Goal: Task Accomplishment & Management: Use online tool/utility

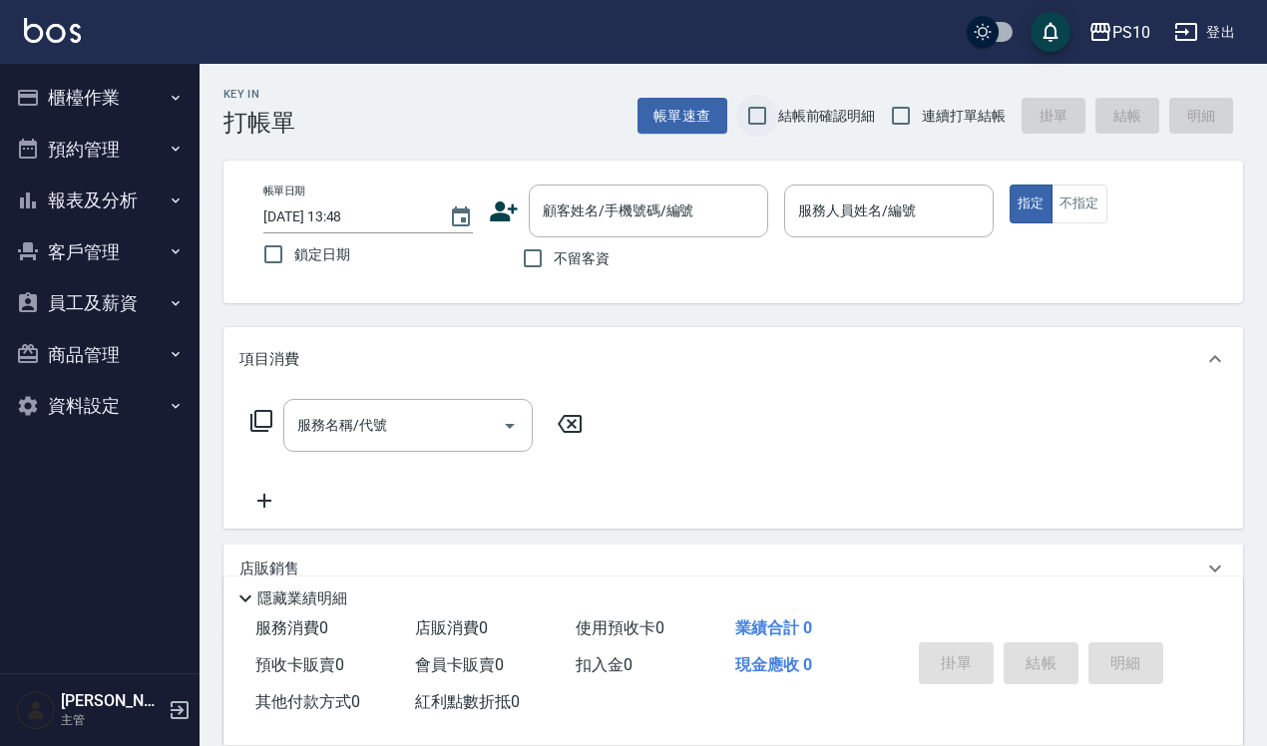
click at [768, 110] on input "結帳前確認明細" at bounding box center [757, 116] width 42 height 42
checkbox input "true"
click at [964, 111] on span "連續打單結帳" at bounding box center [964, 116] width 84 height 21
click at [922, 111] on input "連續打單結帳" at bounding box center [901, 116] width 42 height 42
checkbox input "true"
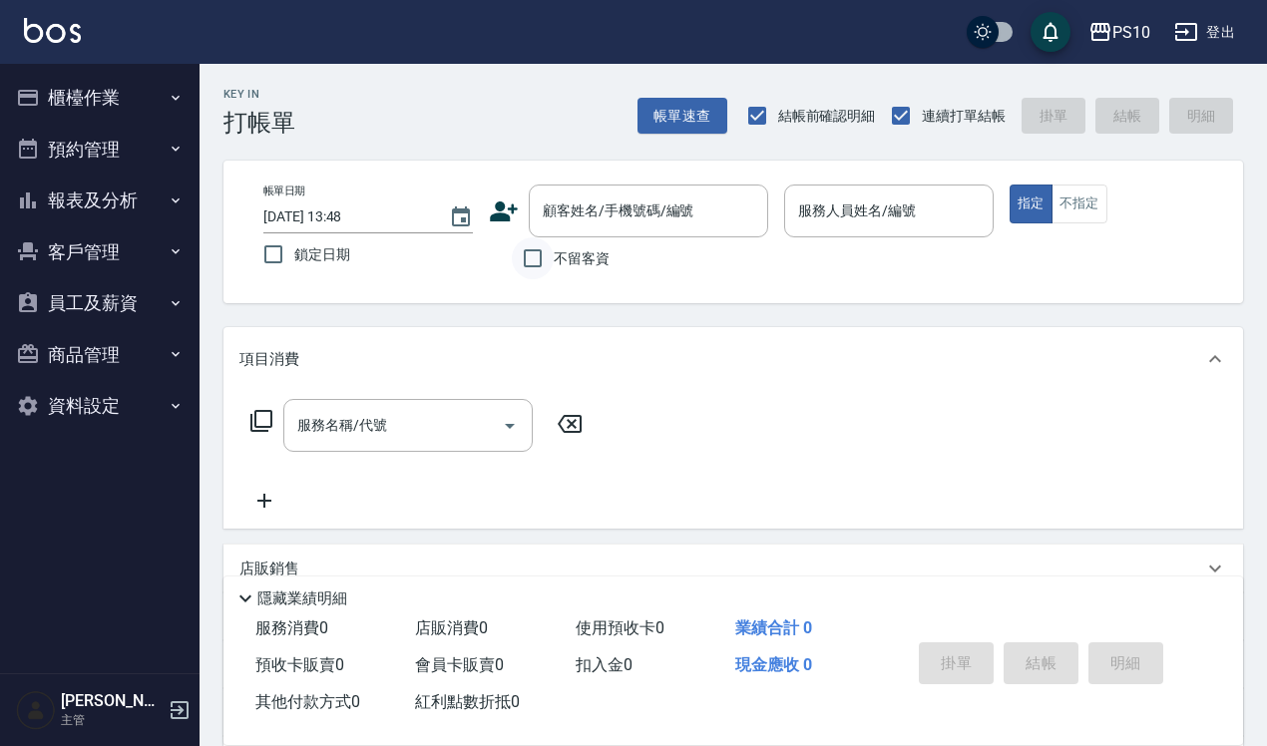
click at [550, 249] on input "不留客資" at bounding box center [533, 258] width 42 height 42
checkbox input "true"
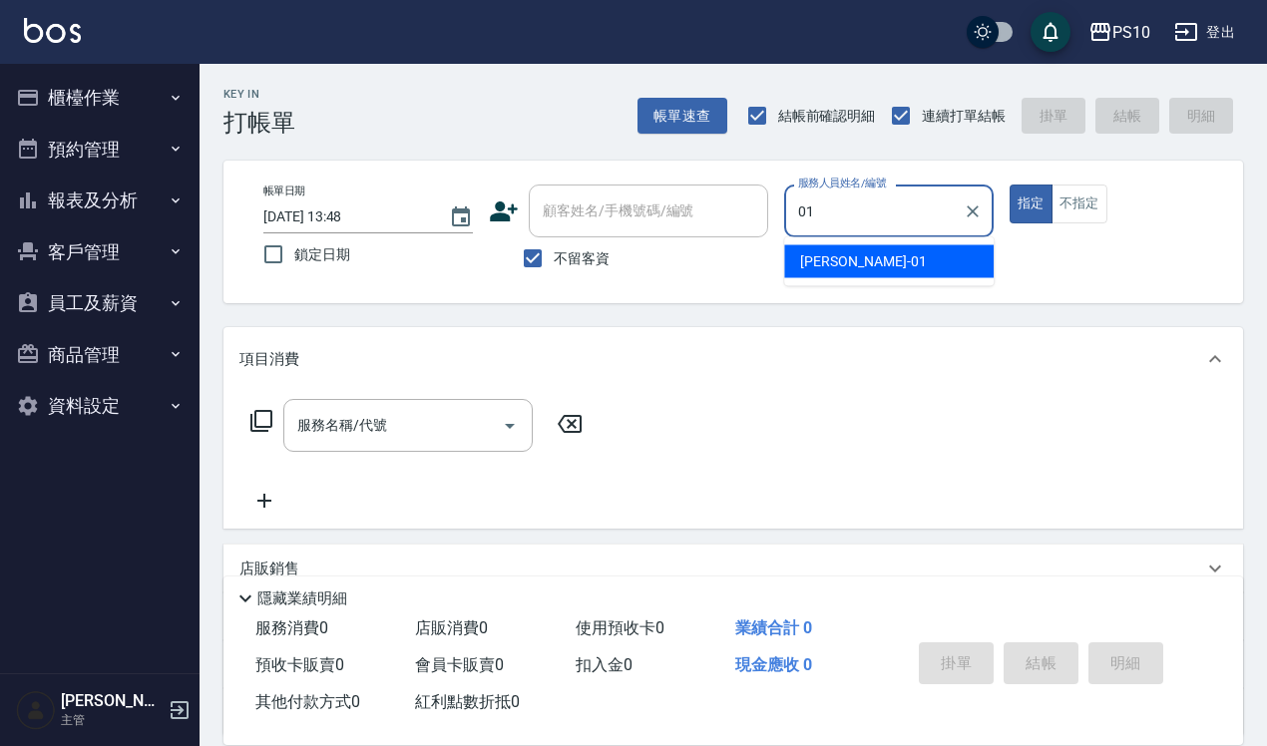
type input "[PERSON_NAME]-01"
type button "true"
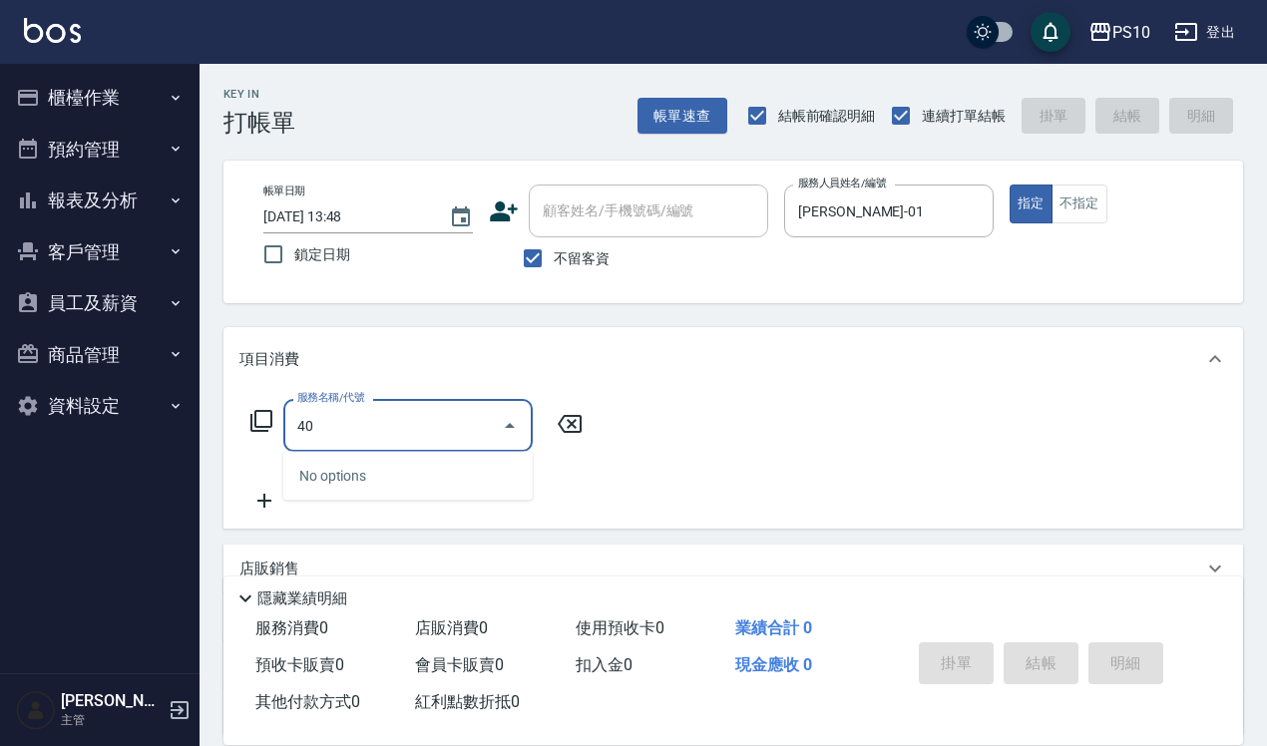
type input "403"
type input "染髮短髮(401)"
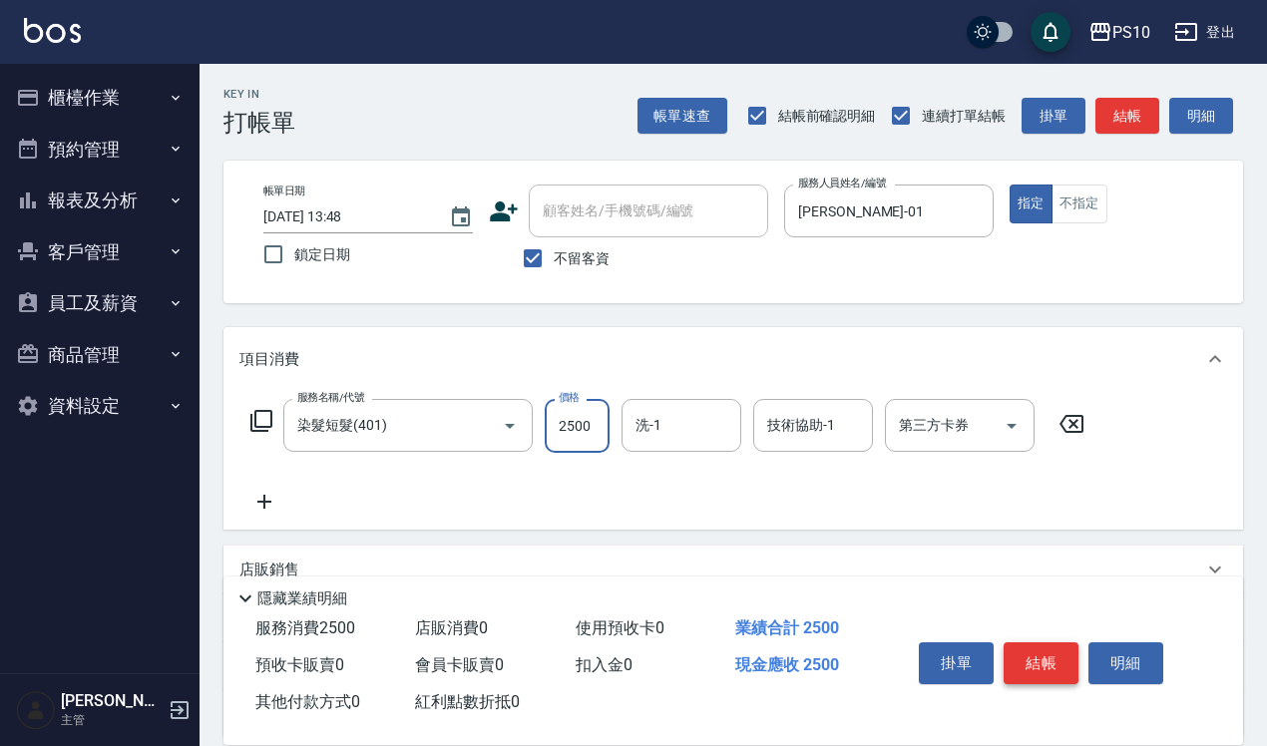
type input "2500"
click at [1039, 642] on button "結帳" at bounding box center [1041, 663] width 75 height 42
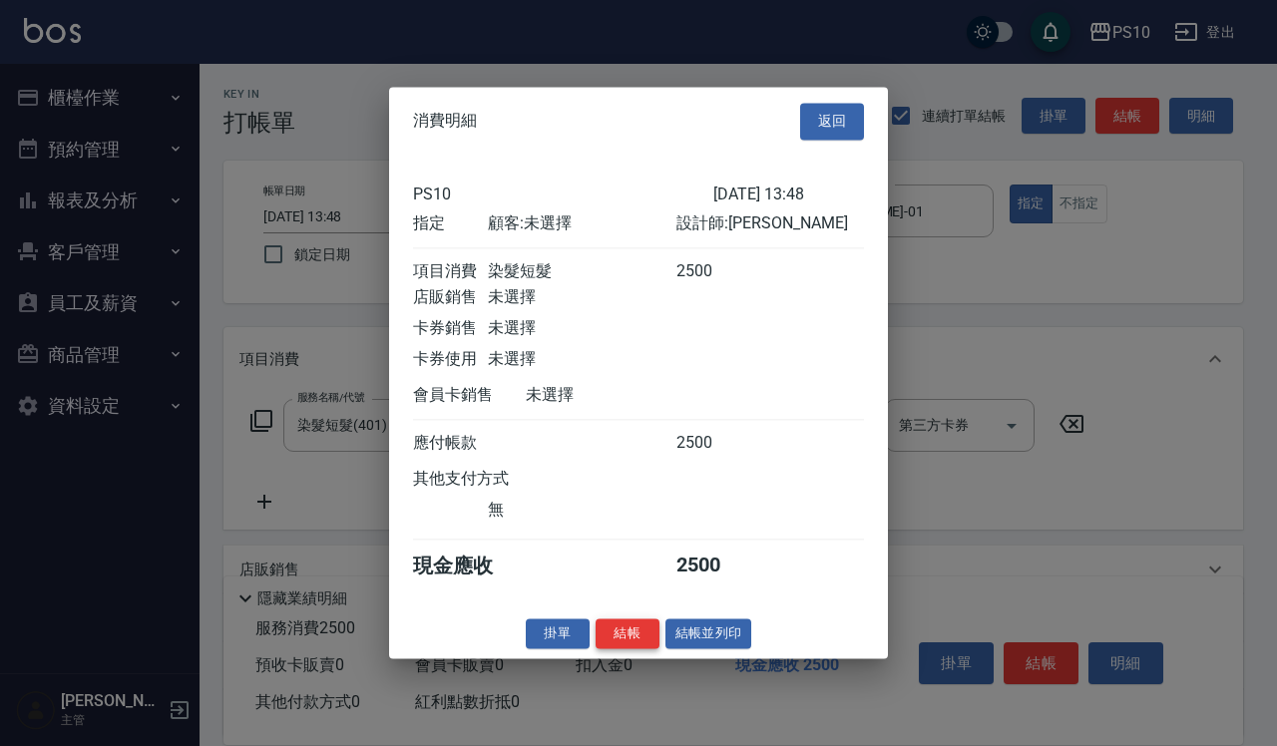
click at [625, 641] on button "結帳" at bounding box center [628, 633] width 64 height 31
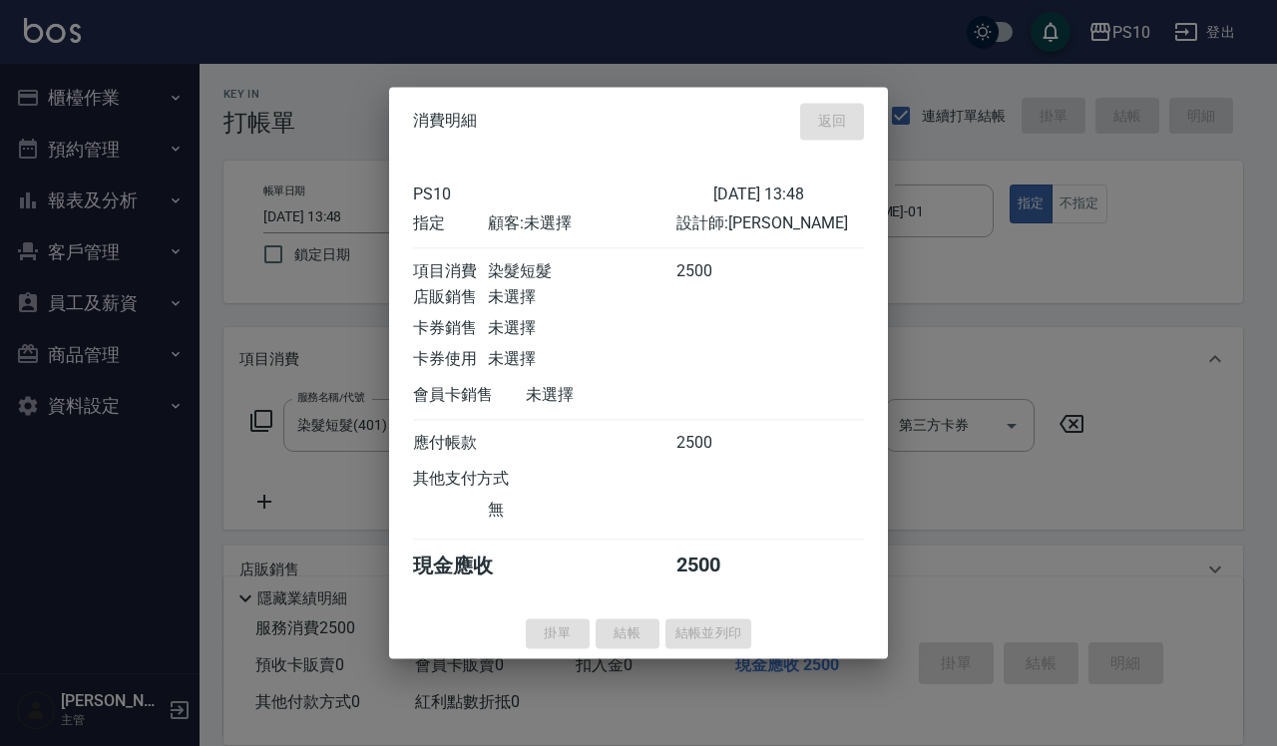
type input "[DATE] 17:49"
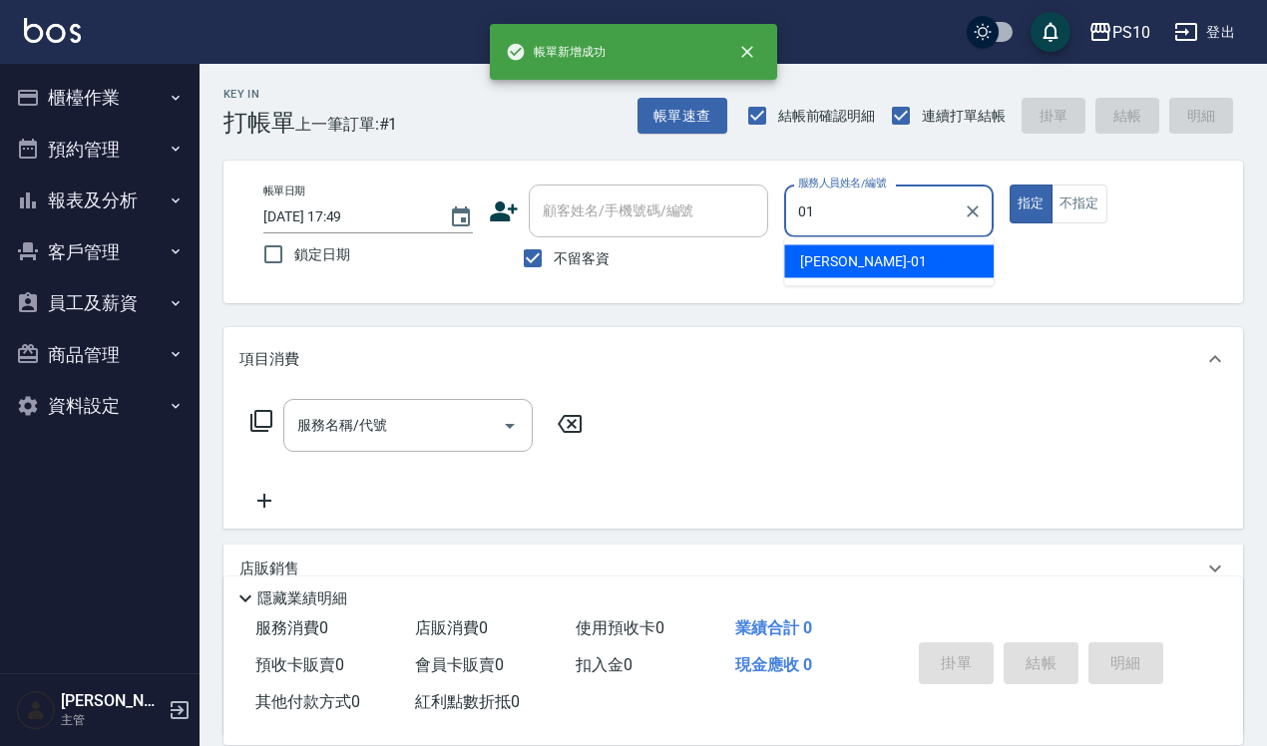
type input "[PERSON_NAME]-01"
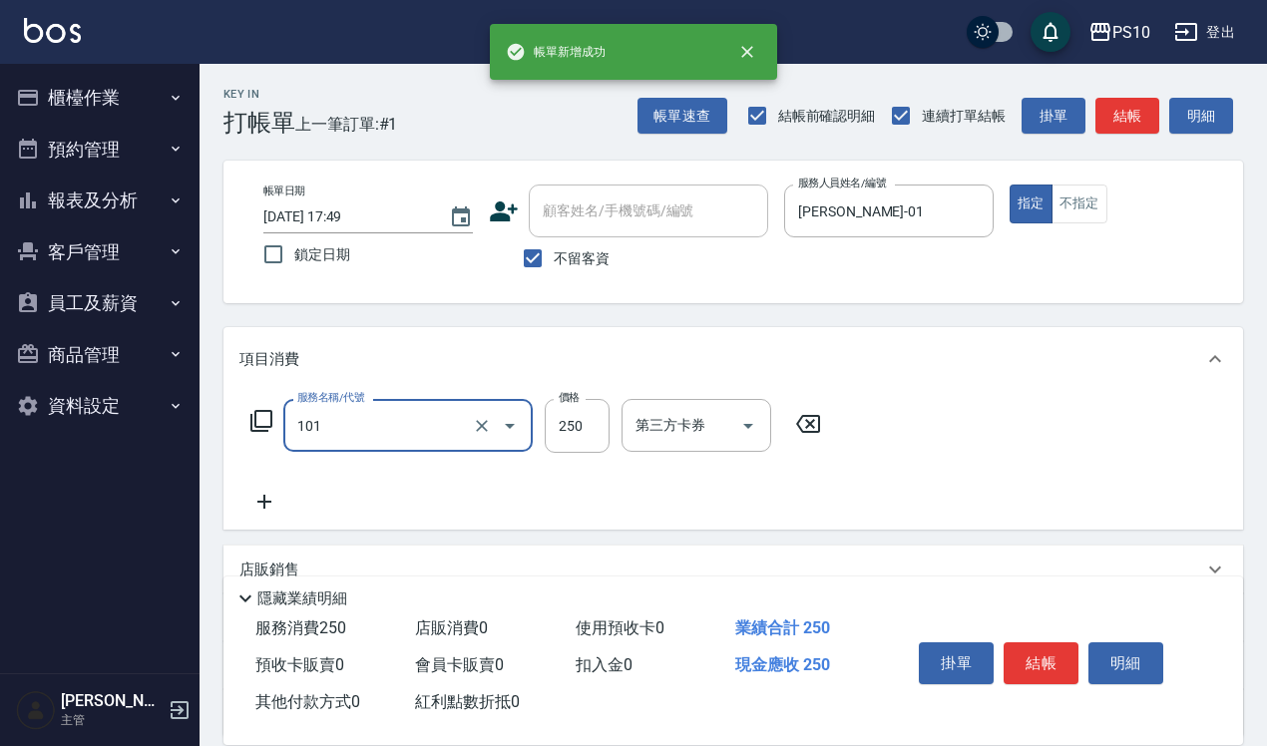
type input "洗髮(101)"
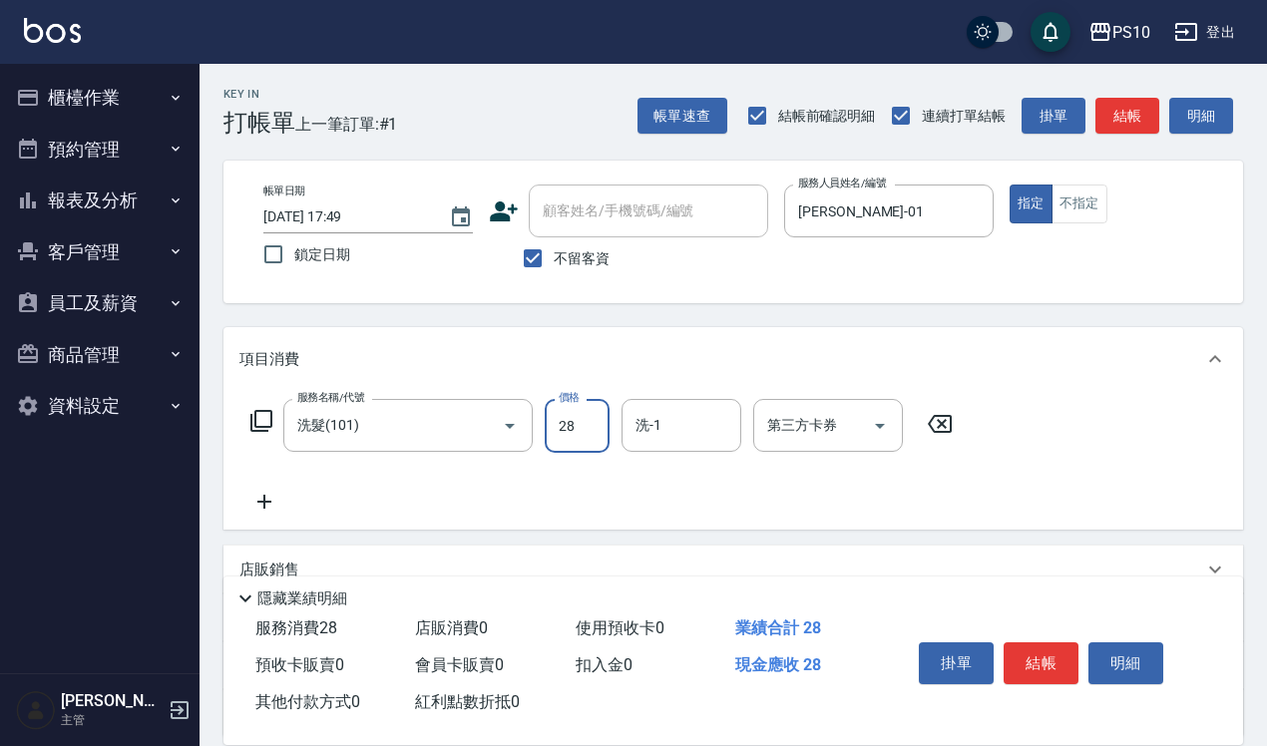
type input "280"
click at [1044, 659] on button "結帳" at bounding box center [1041, 663] width 75 height 42
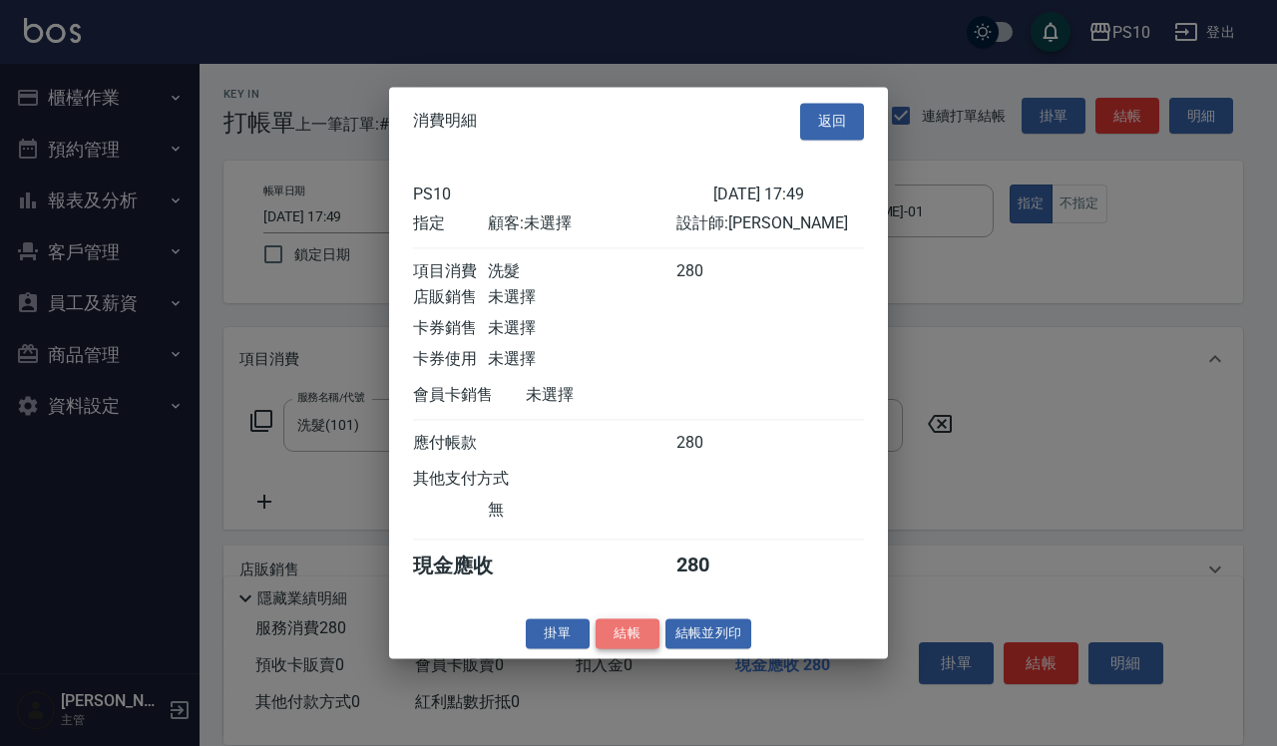
click at [634, 644] on button "結帳" at bounding box center [628, 633] width 64 height 31
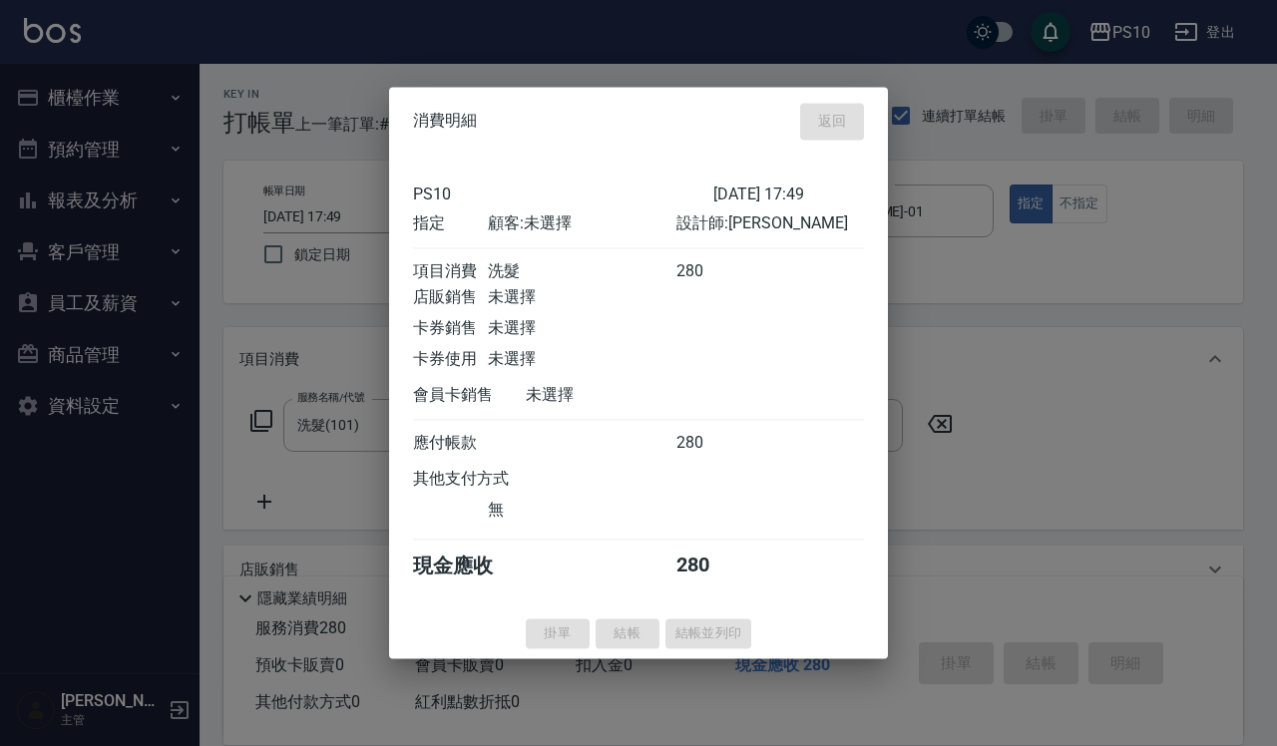
type input "[DATE] 17:50"
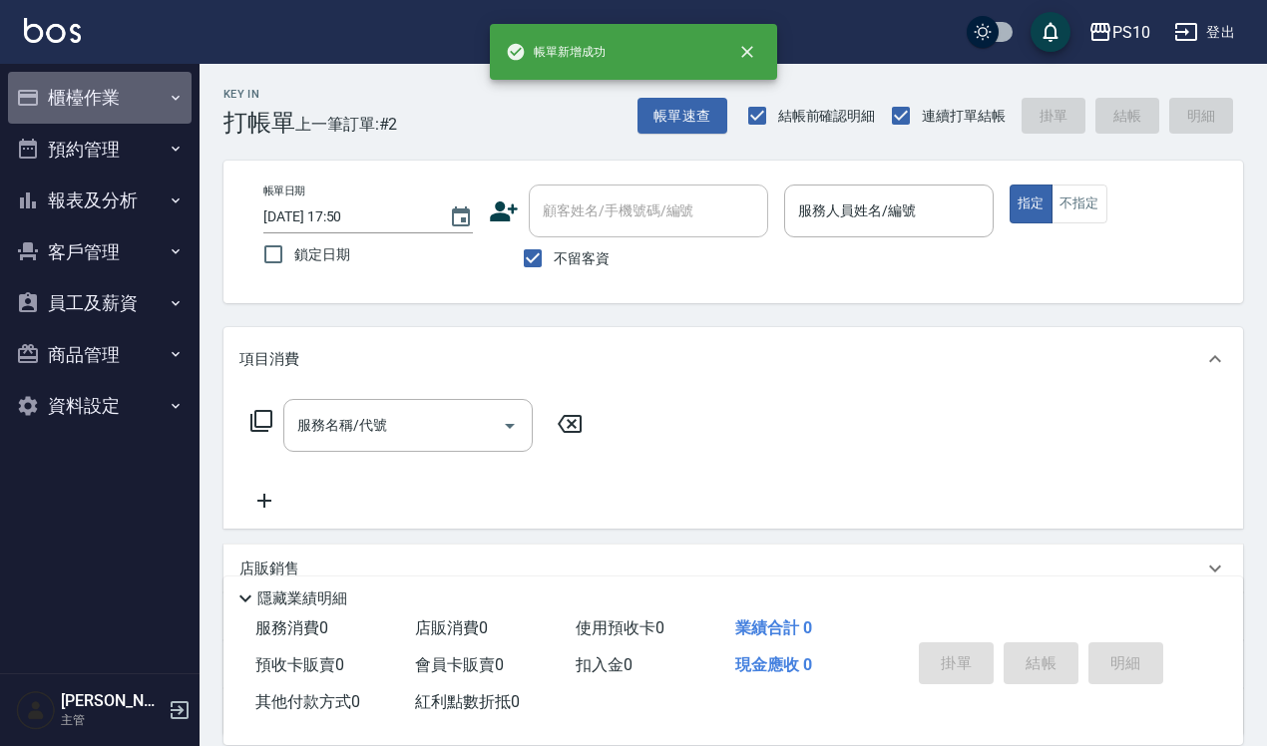
click at [145, 103] on button "櫃檯作業" at bounding box center [100, 98] width 184 height 52
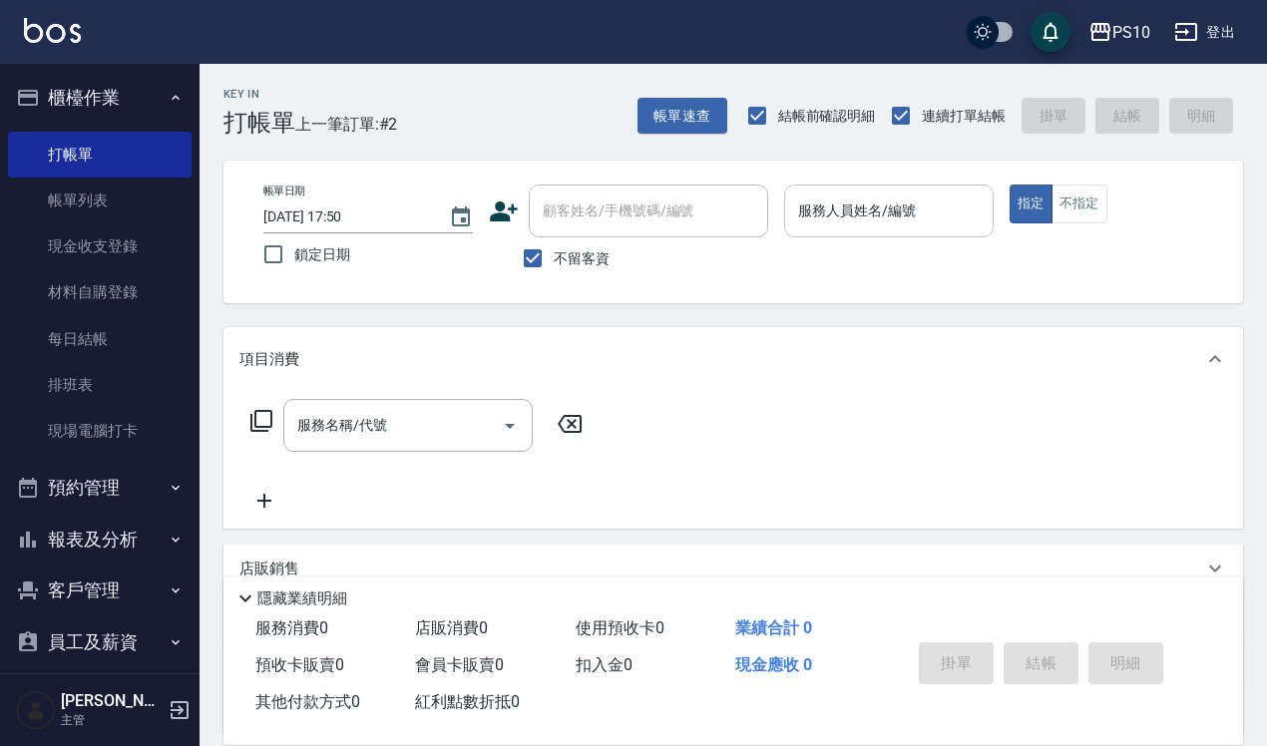
click at [860, 207] on input "服務人員姓名/編號" at bounding box center [889, 211] width 192 height 35
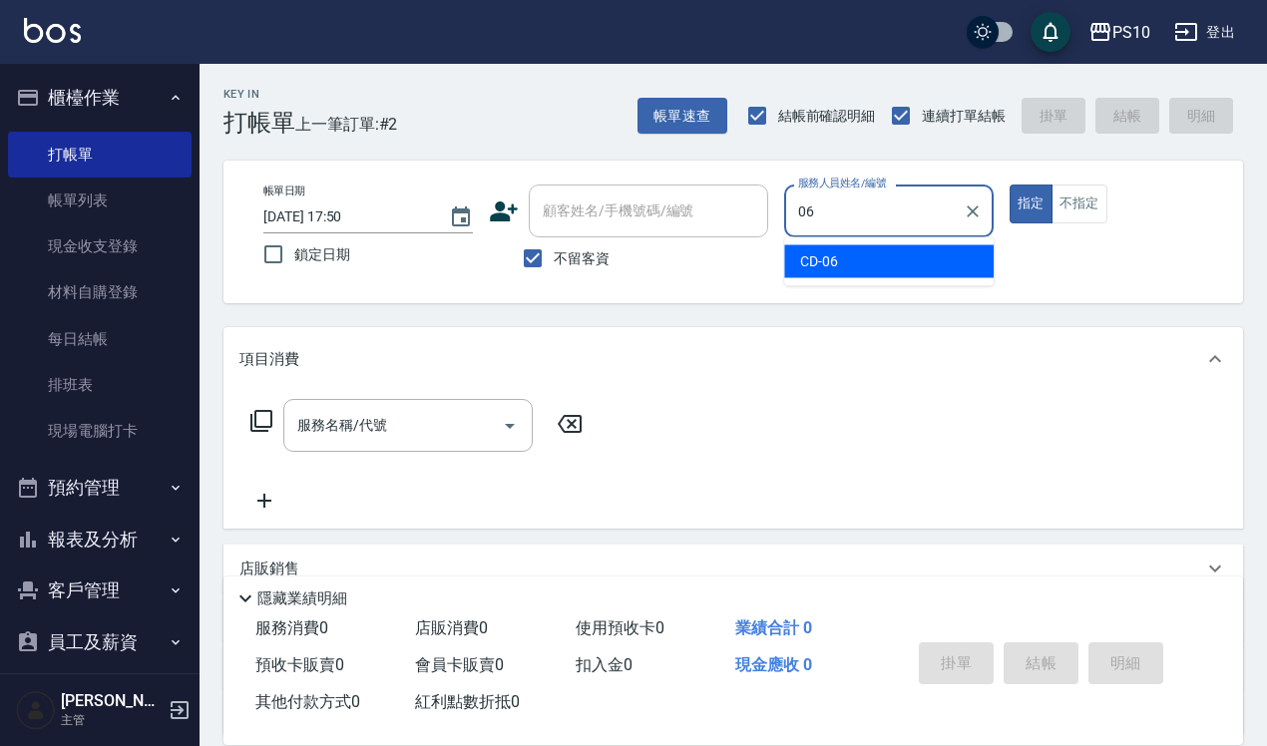
type input "CD-06"
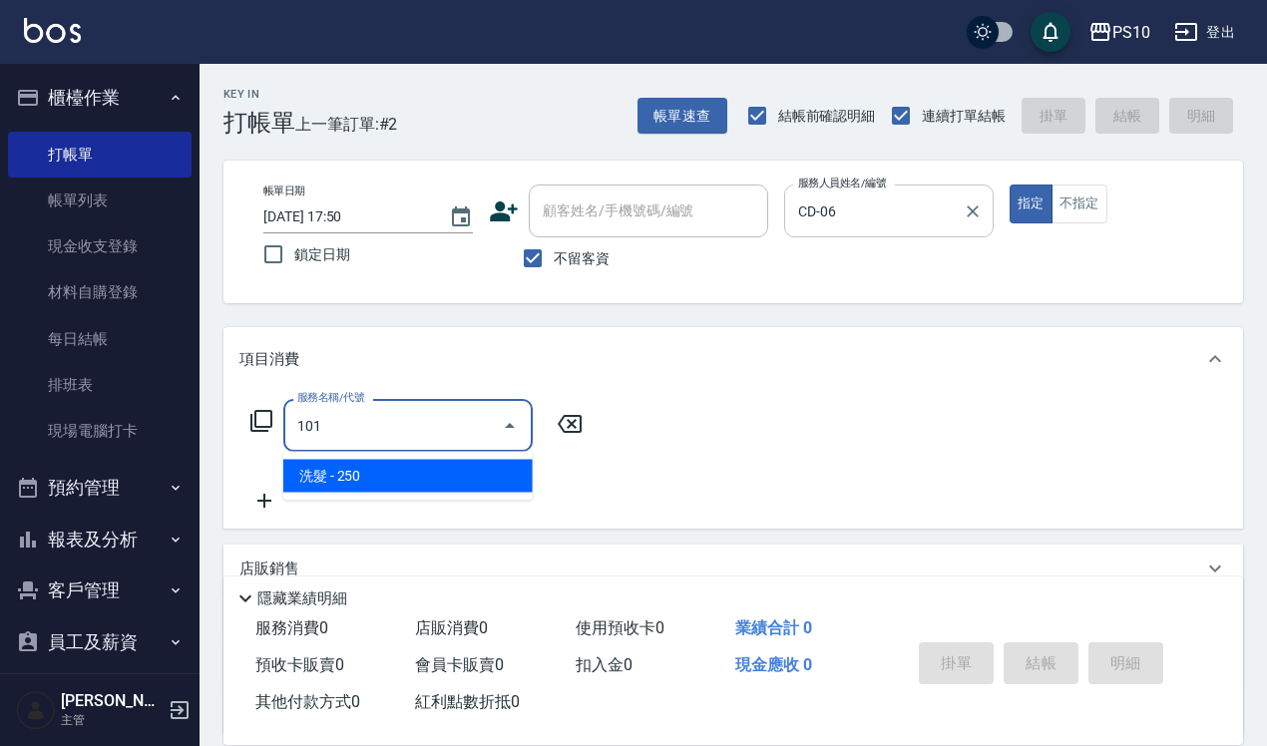
type input "洗髮(101)"
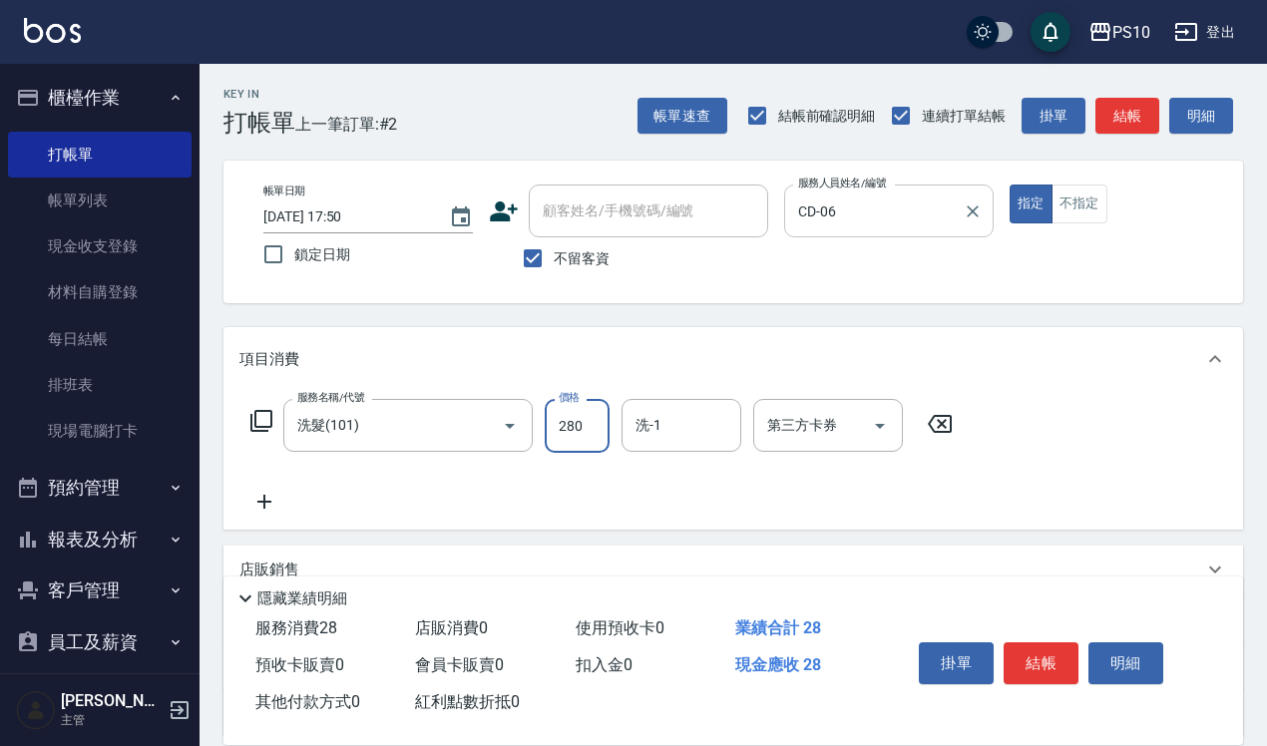
type input "280"
click at [1059, 656] on button "結帳" at bounding box center [1041, 663] width 75 height 42
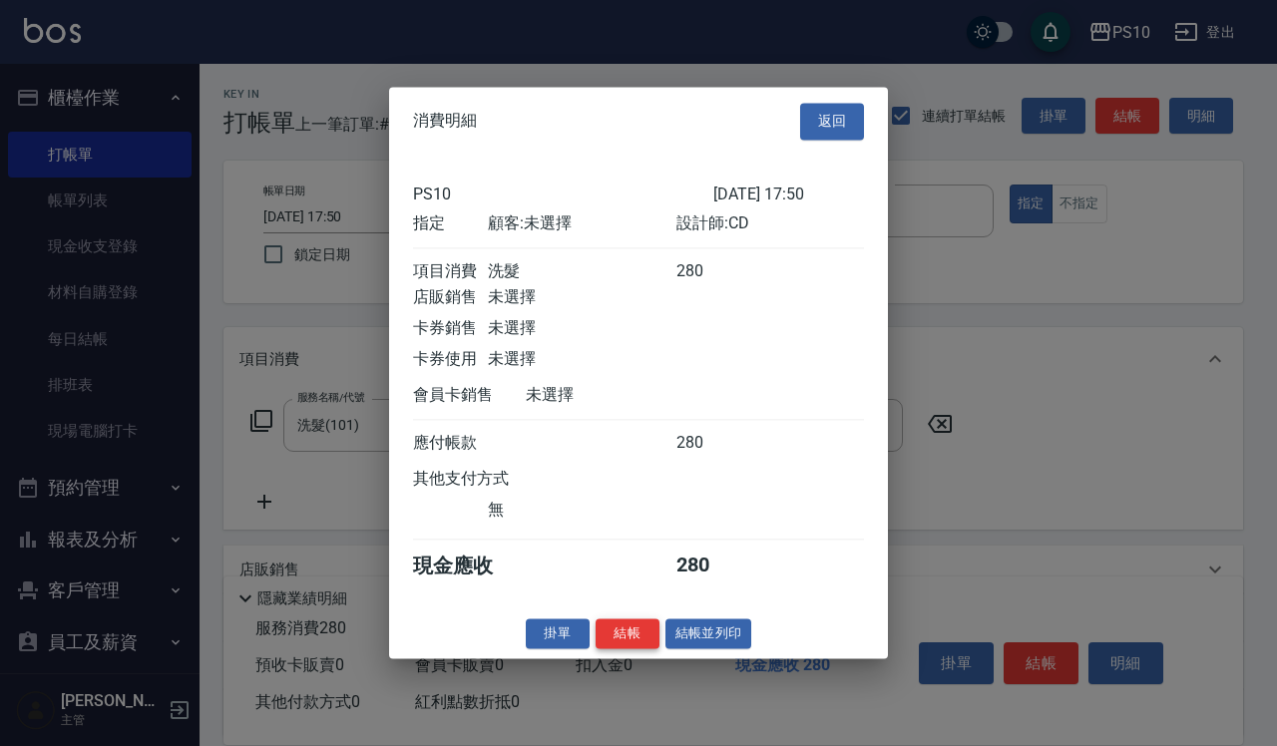
click at [640, 646] on button "結帳" at bounding box center [628, 633] width 64 height 31
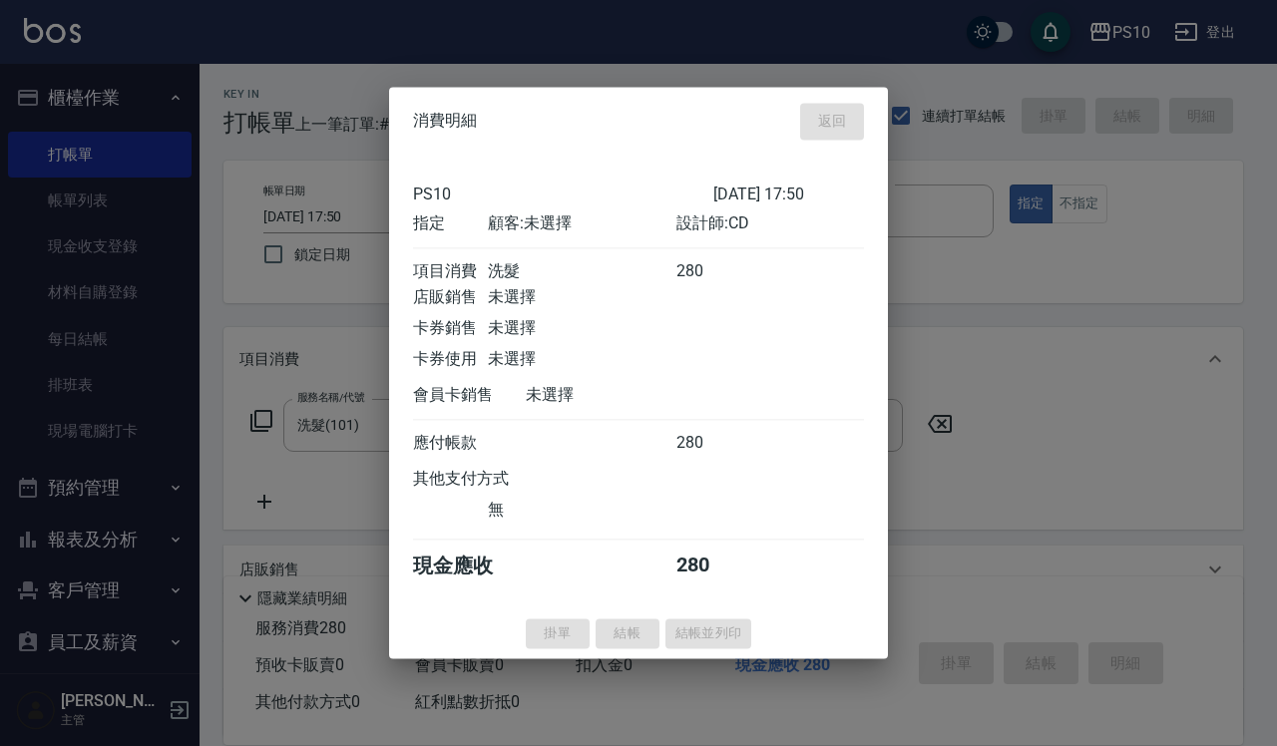
type input "[DATE] 17:51"
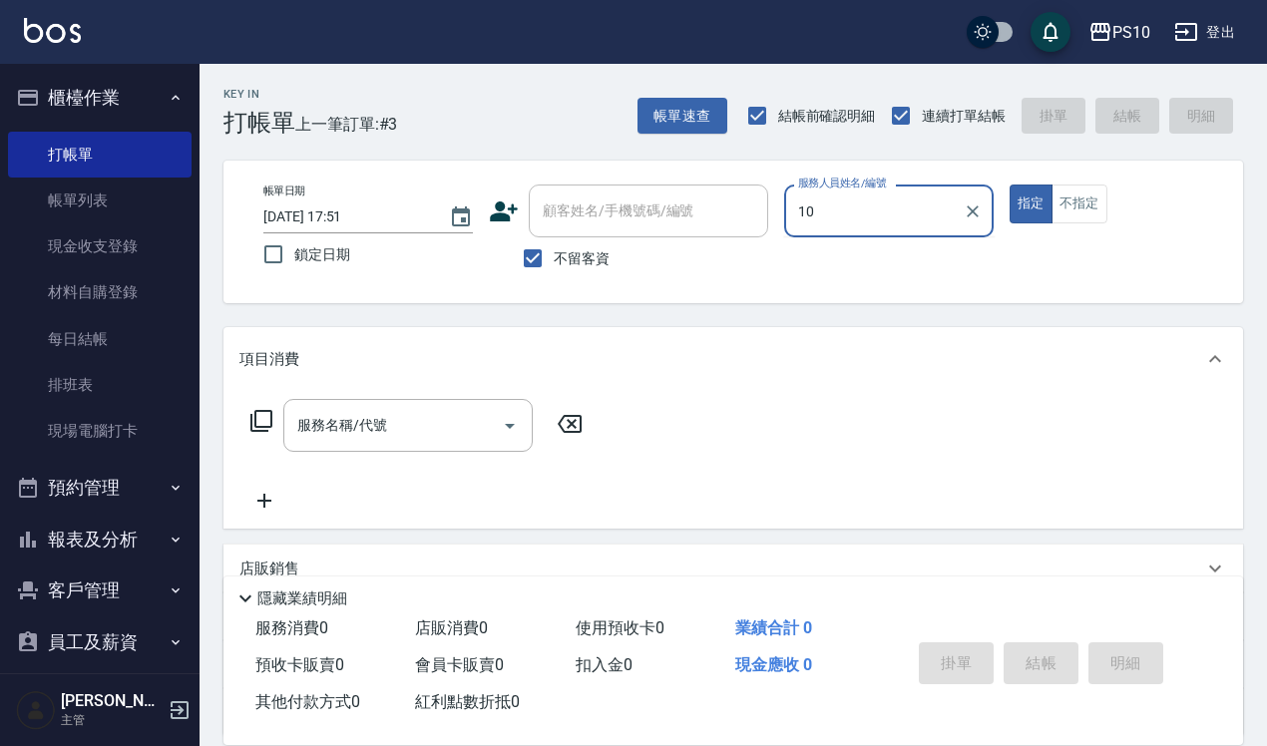
type input "MeiMei-10"
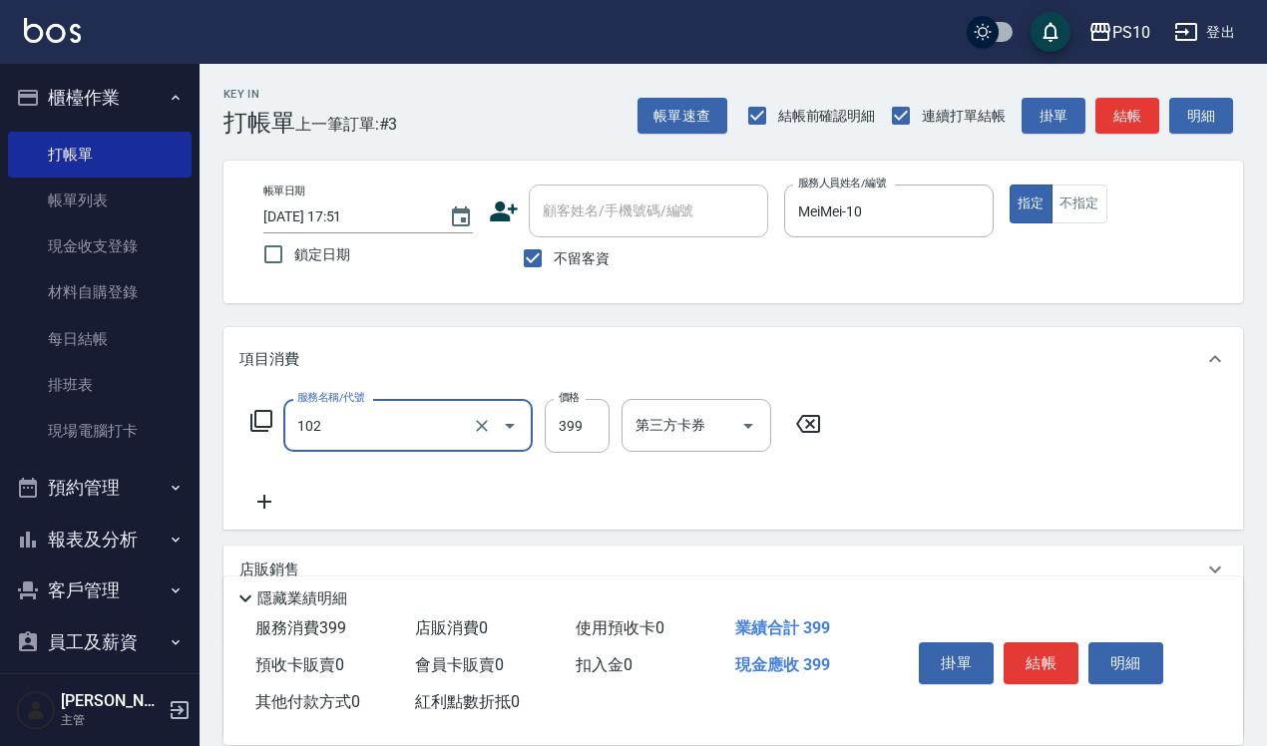
type input "SPA洗髮399(102)"
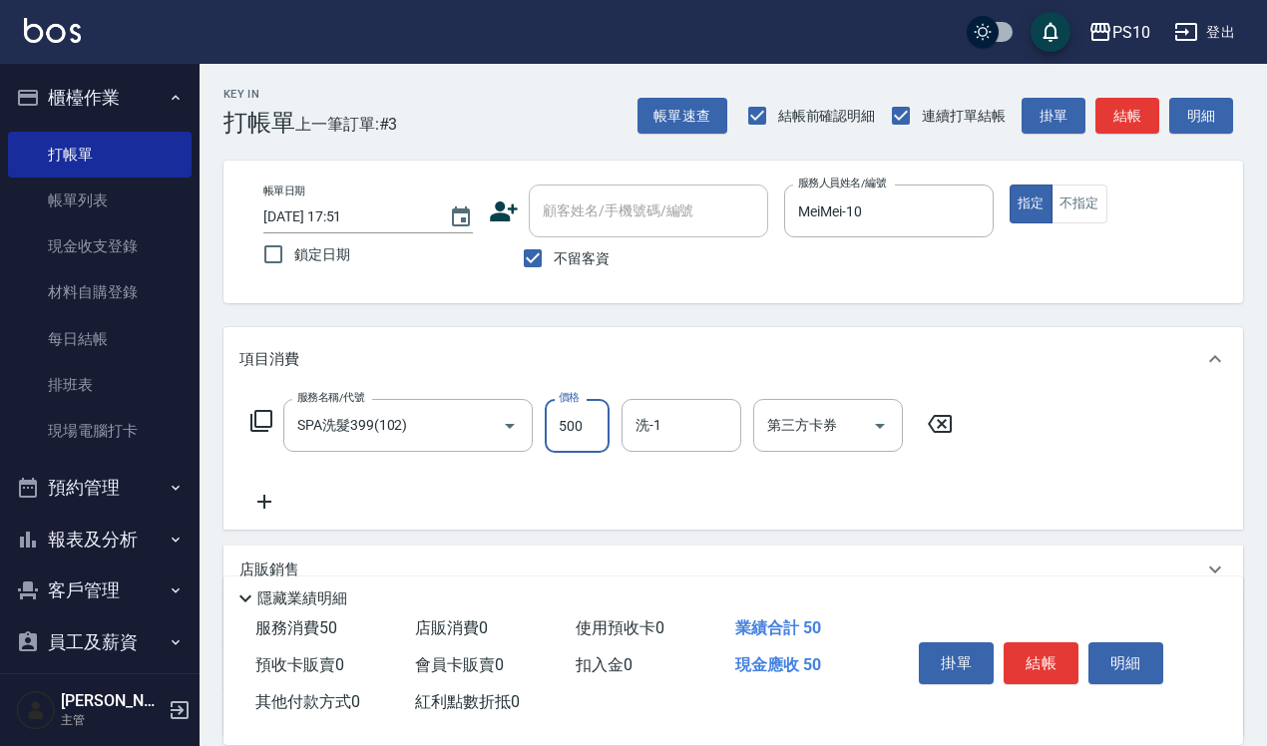
type input "500"
click at [1027, 650] on button "結帳" at bounding box center [1041, 663] width 75 height 42
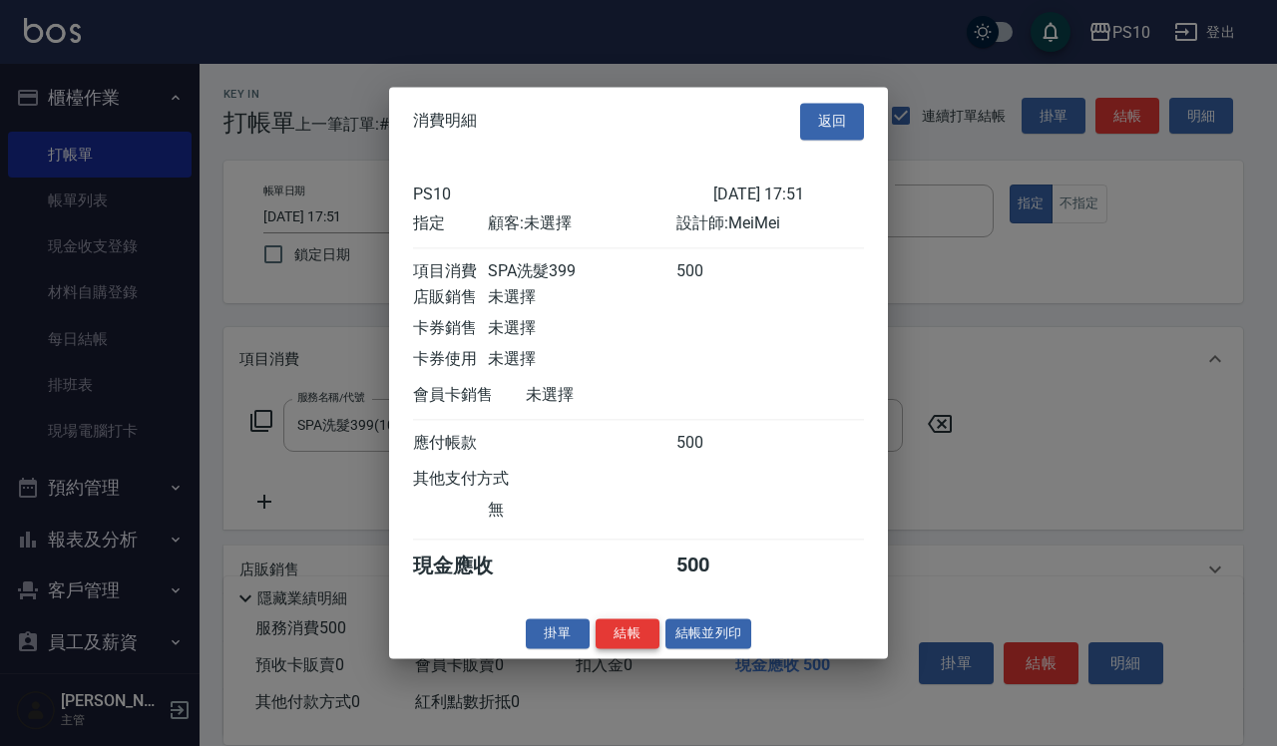
click at [636, 639] on button "結帳" at bounding box center [628, 633] width 64 height 31
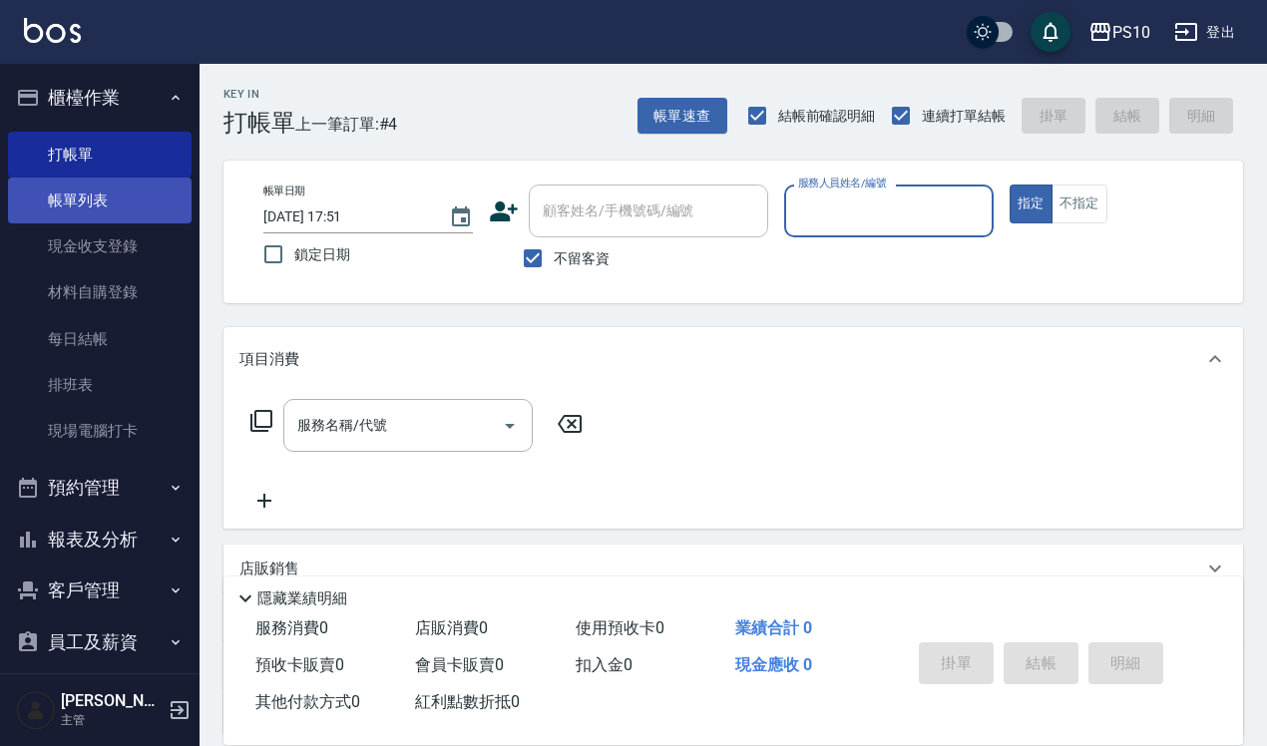
click at [117, 214] on link "帳單列表" at bounding box center [100, 201] width 184 height 46
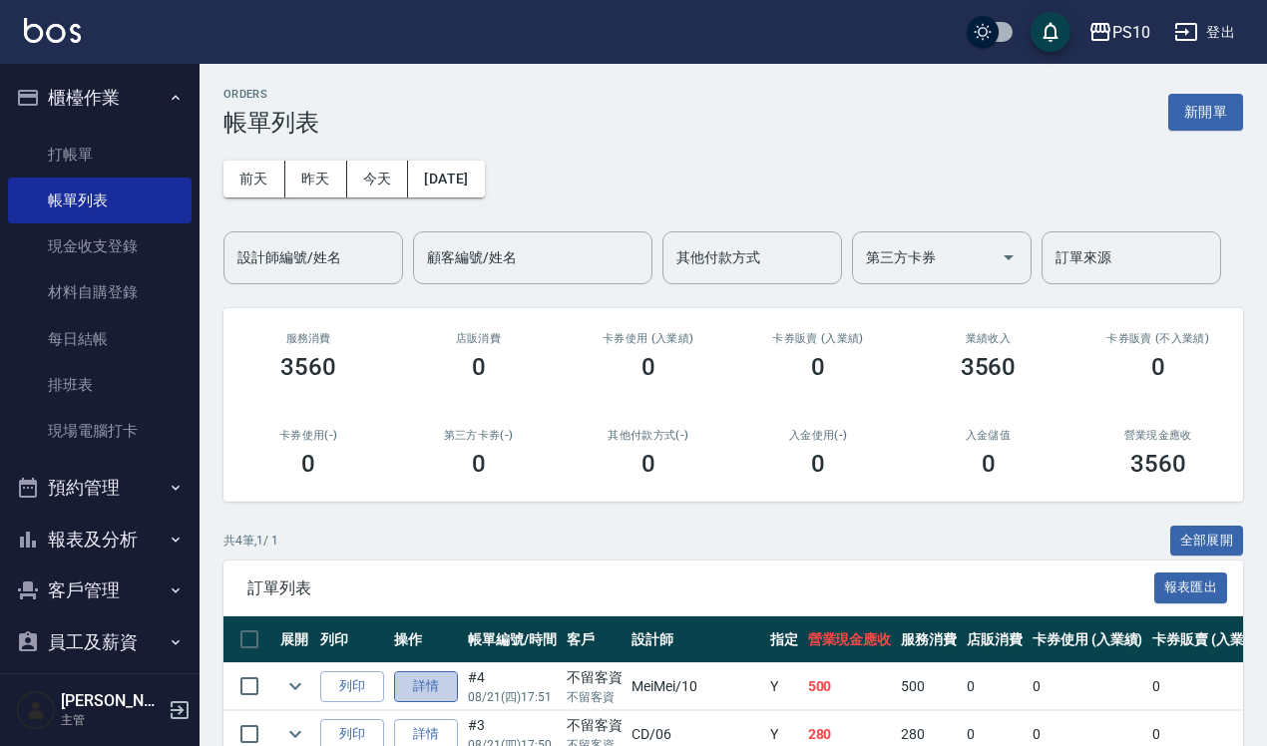
click at [435, 690] on link "詳情" at bounding box center [426, 686] width 64 height 31
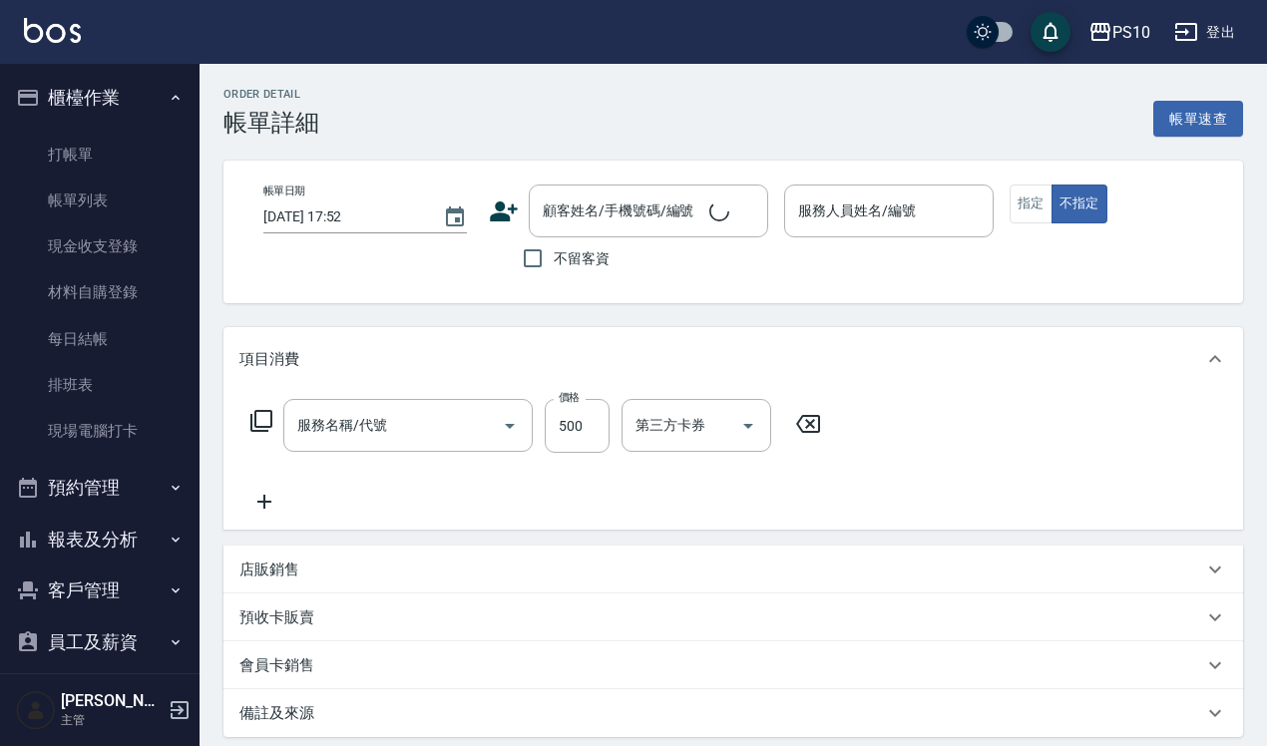
type input "[DATE] 17:51"
checkbox input "true"
type input "MeiMei-10"
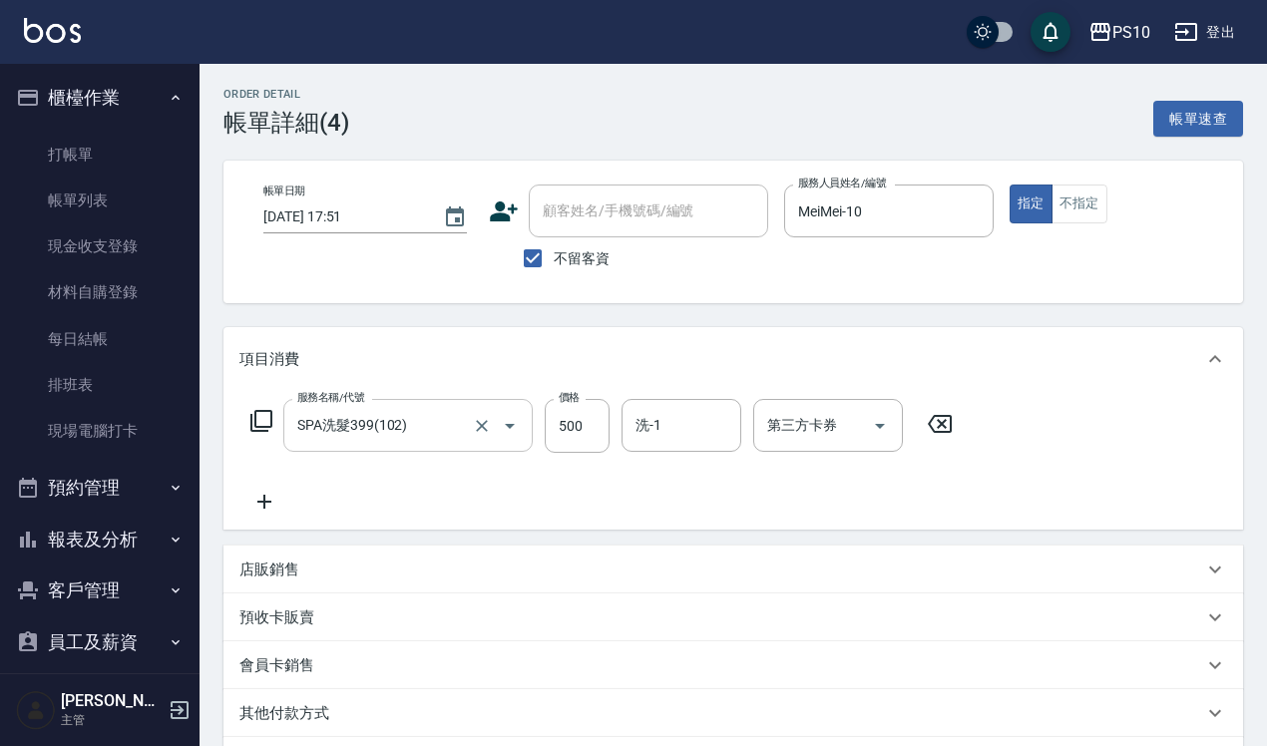
click at [402, 432] on input "SPA洗髮399(102)" at bounding box center [380, 425] width 176 height 35
type input "洗髮(101)"
type input "500"
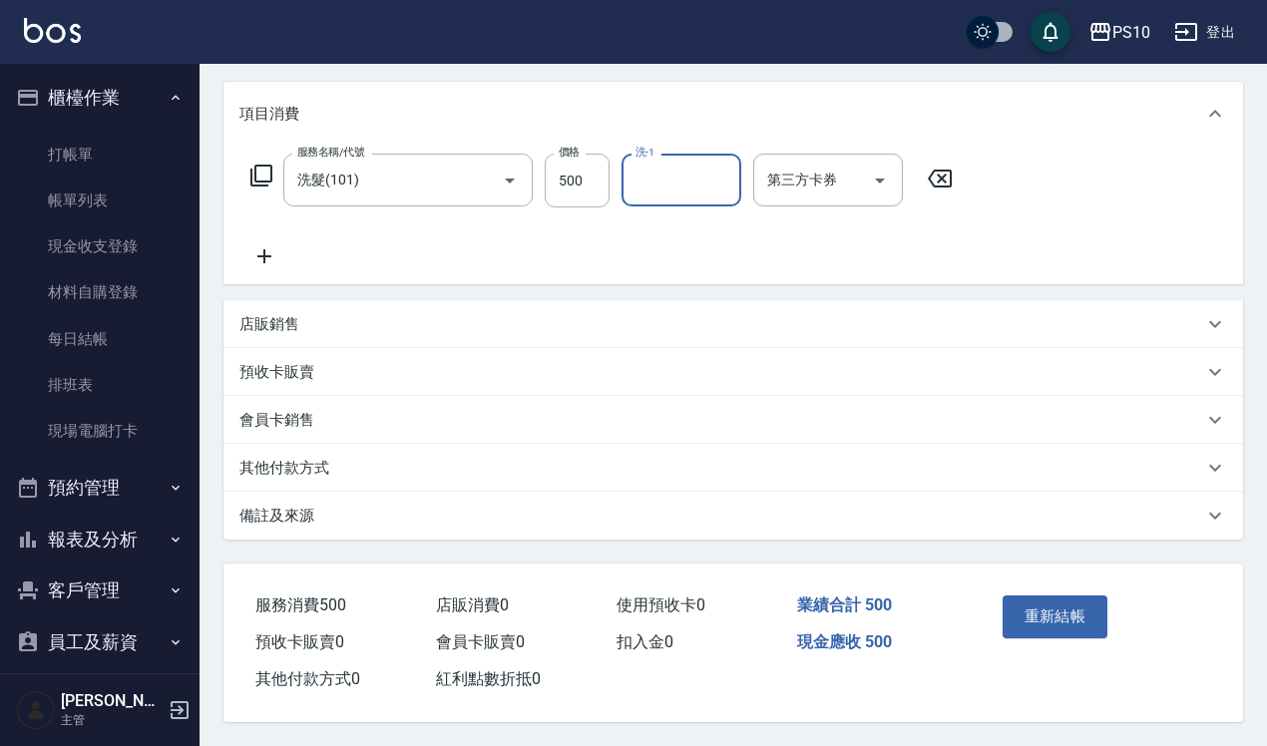
scroll to position [252, 0]
click at [1078, 610] on button "重新結帳" at bounding box center [1056, 617] width 106 height 42
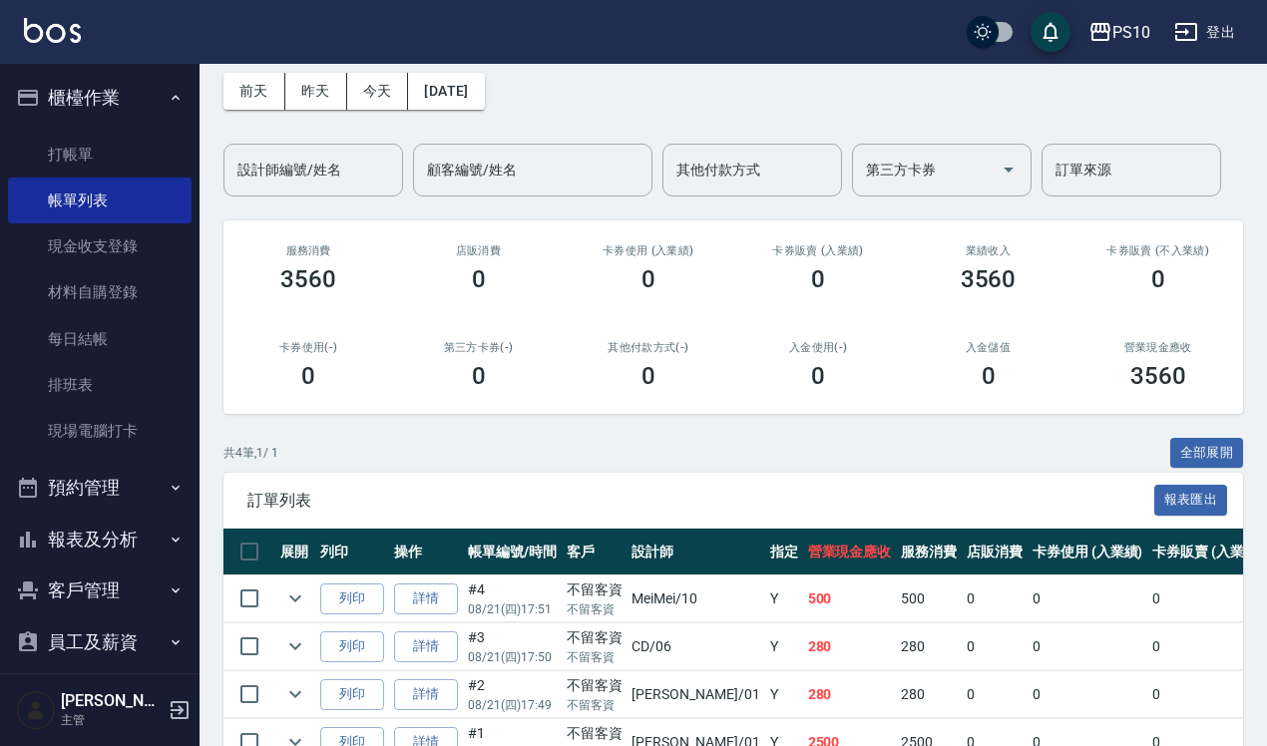
scroll to position [206, 0]
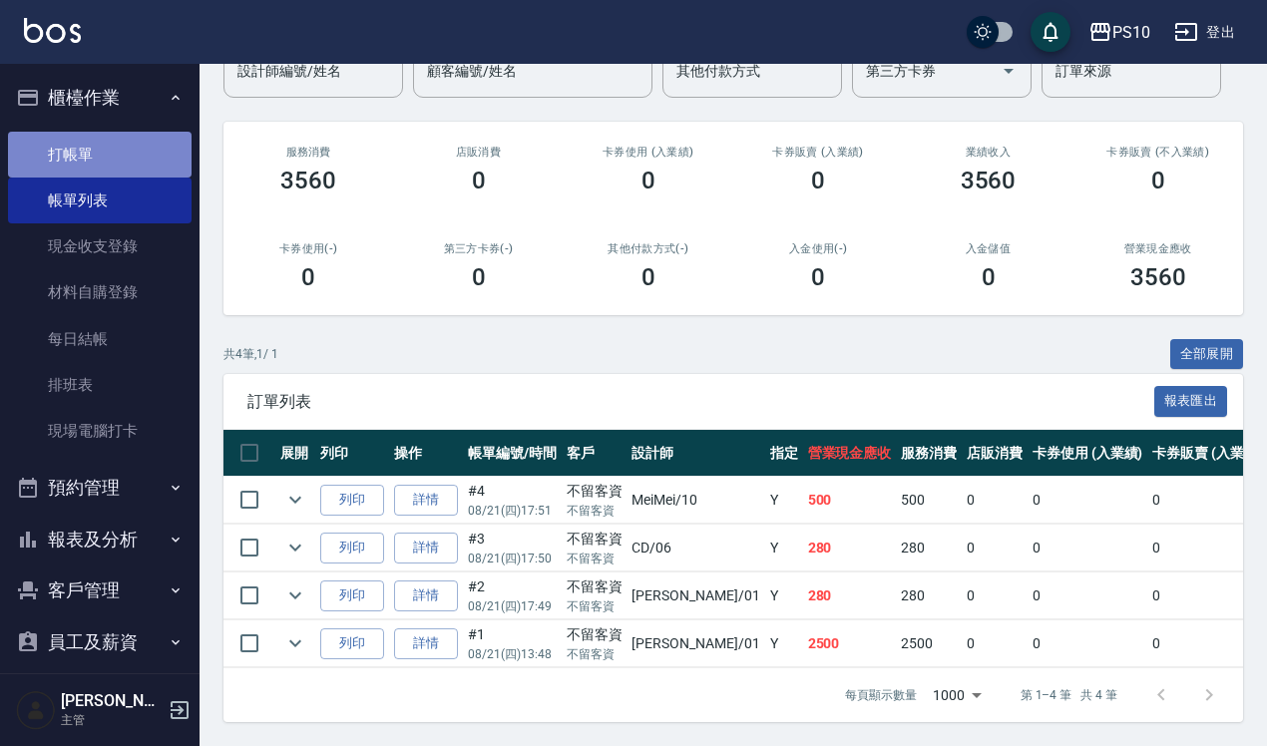
click at [130, 158] on link "打帳單" at bounding box center [100, 155] width 184 height 46
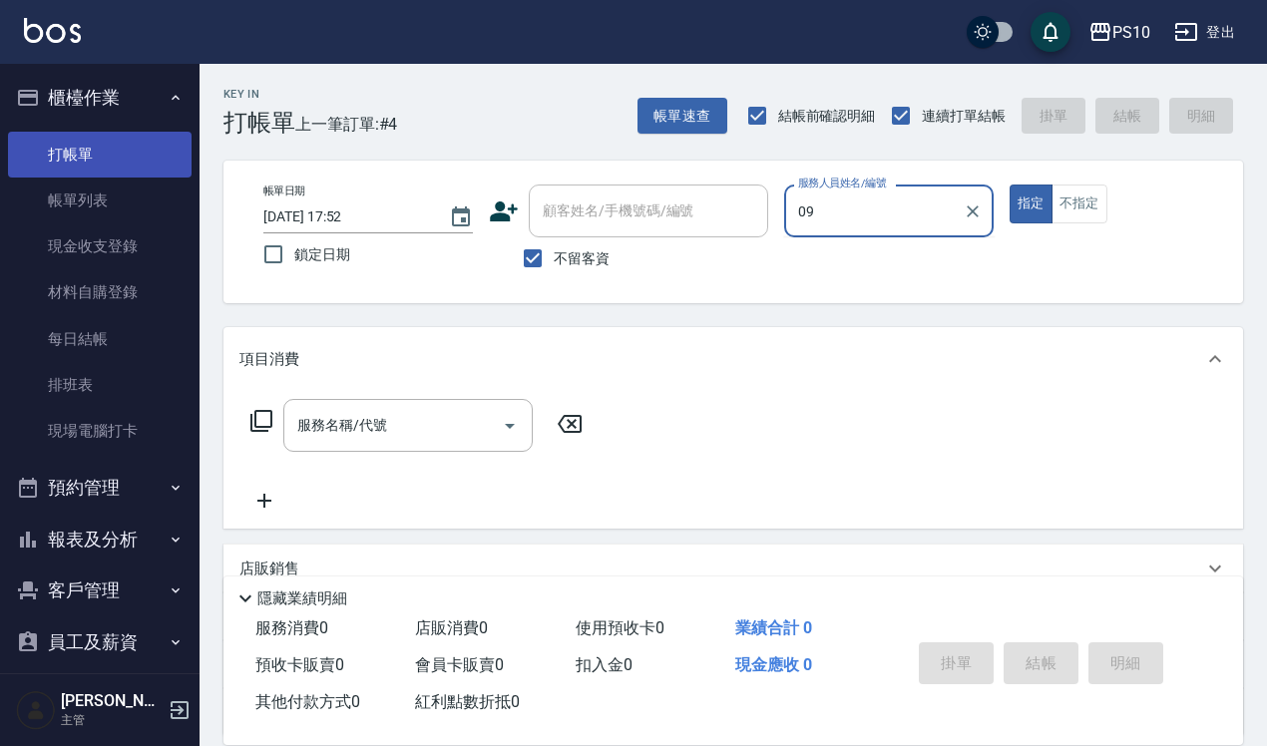
type input "[PERSON_NAME]-09"
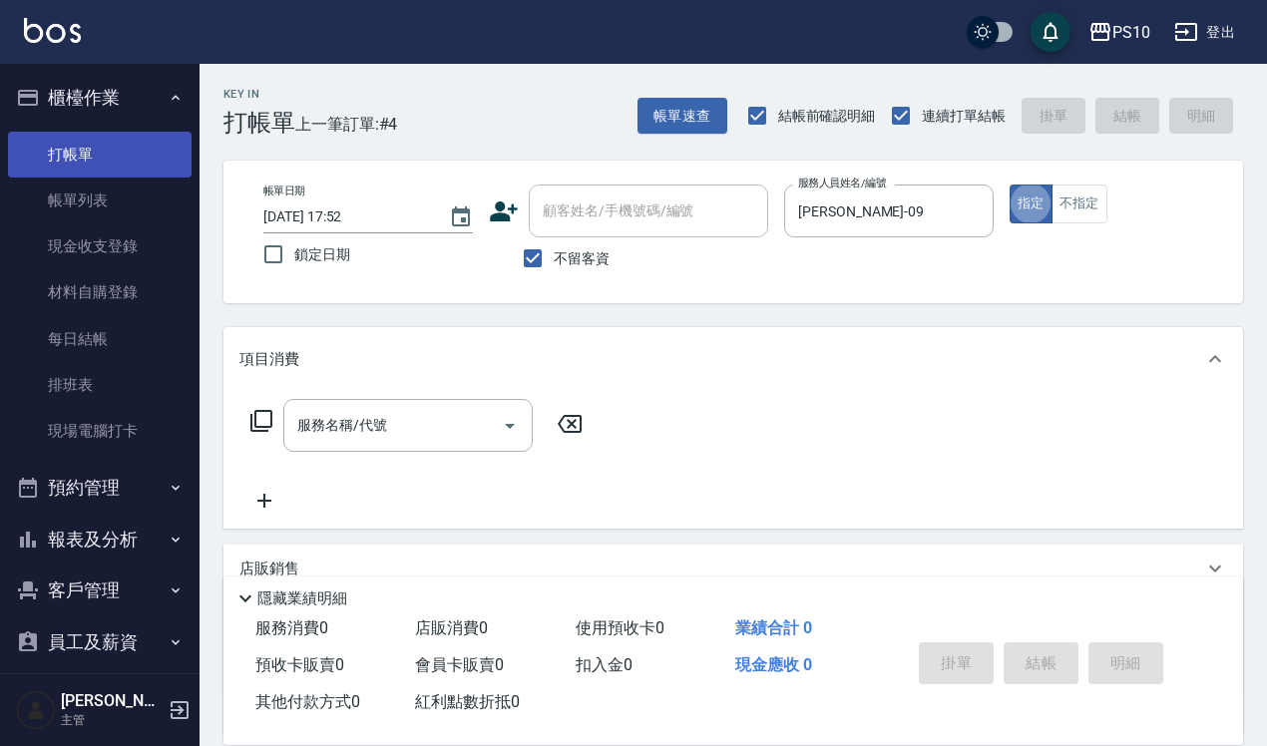
type button "true"
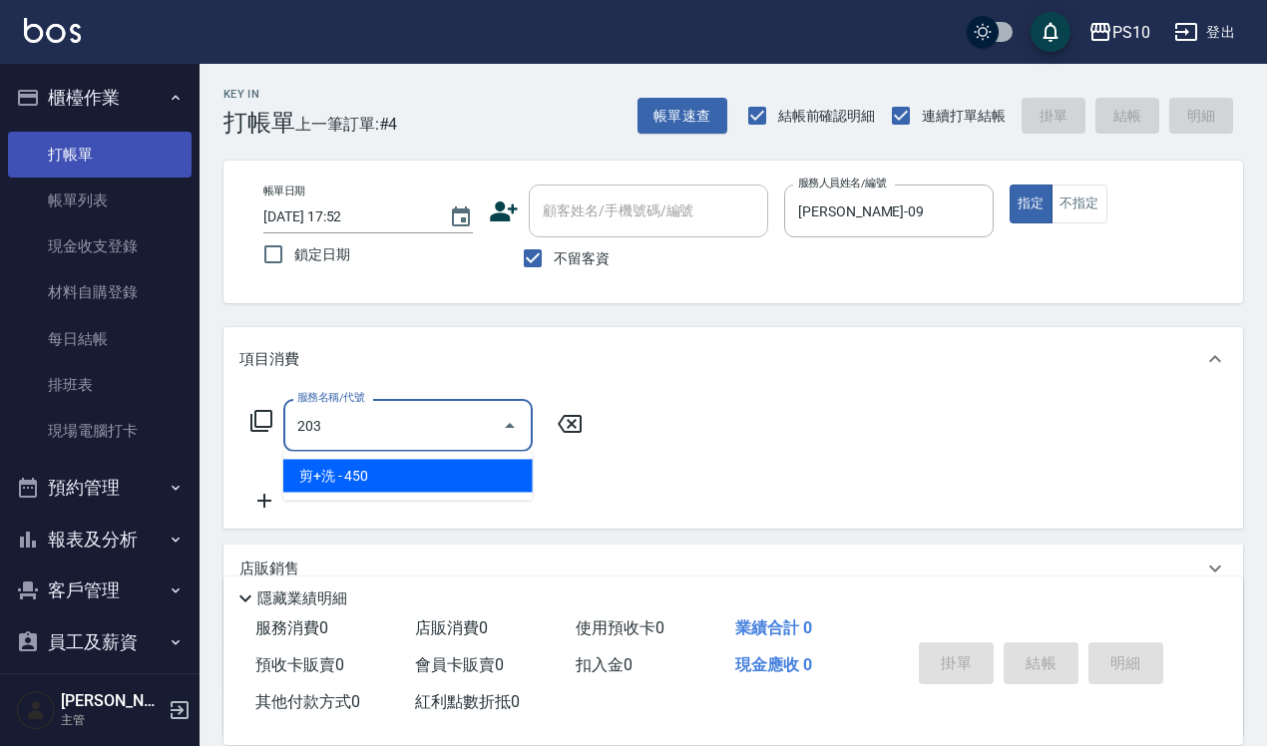
type input "剪+洗(203)"
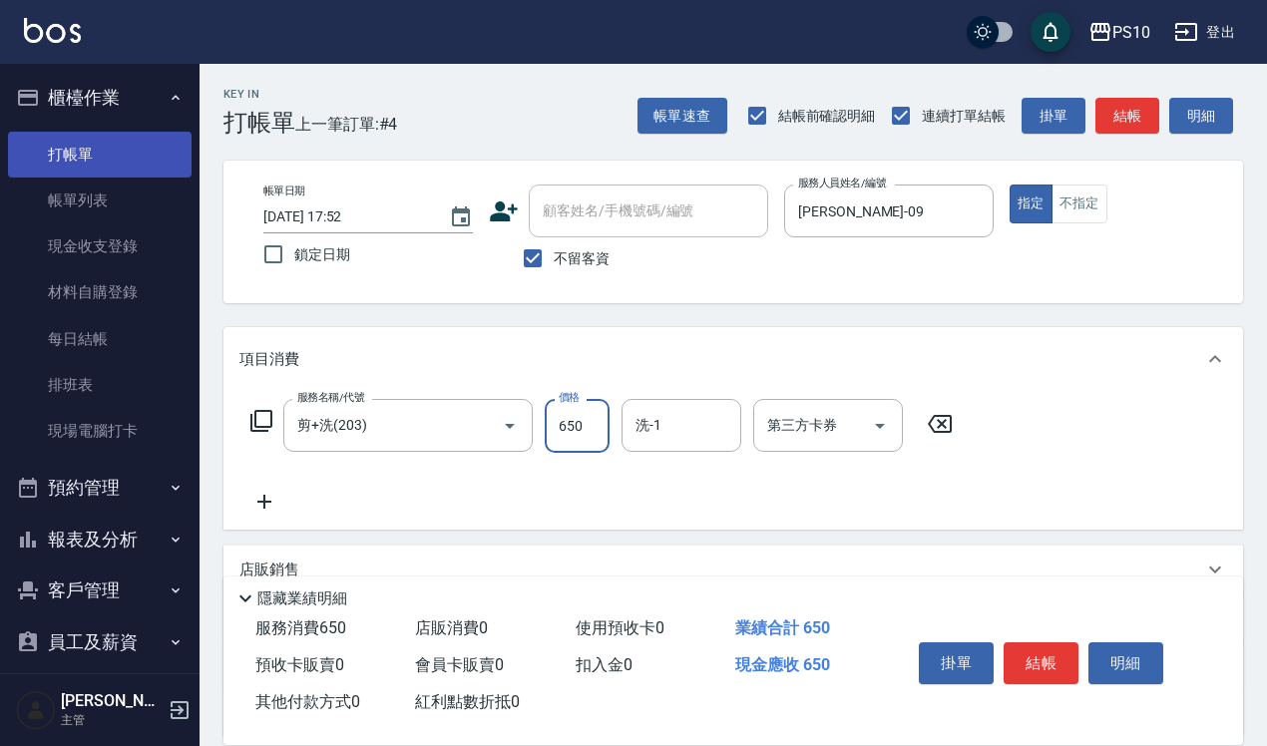
type input "650"
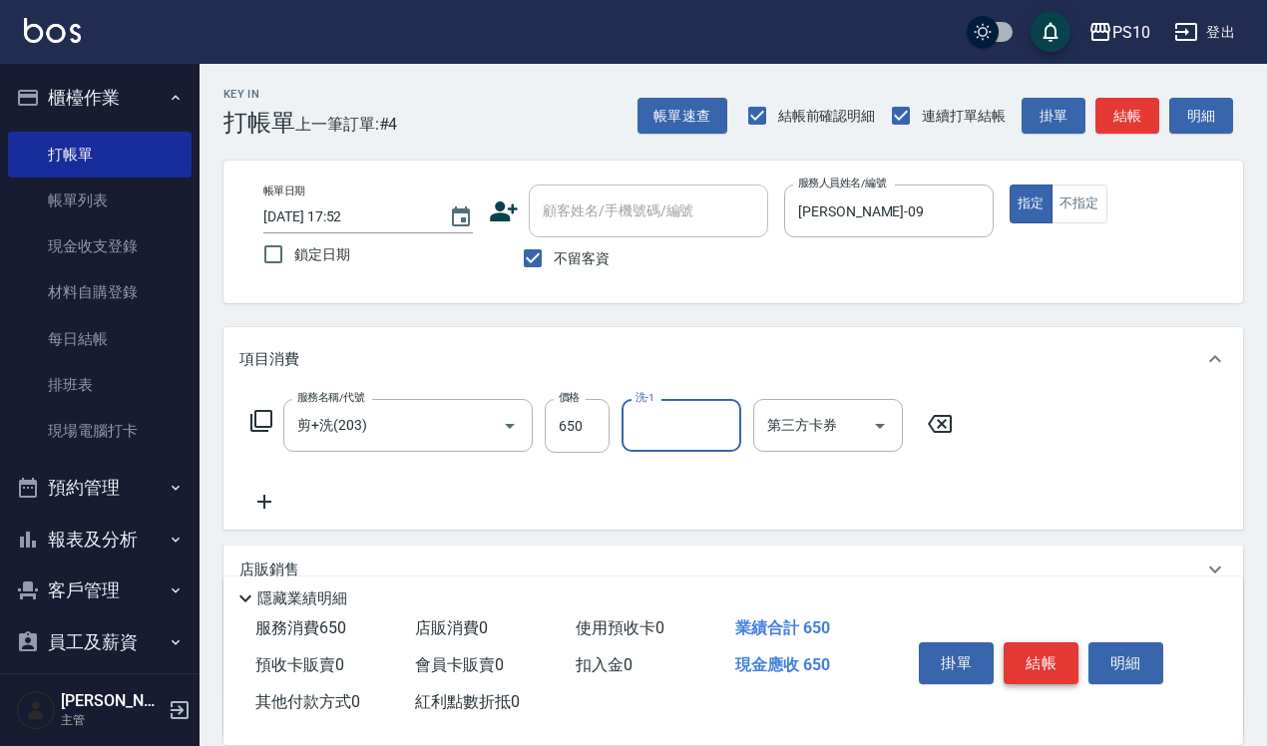
click at [1033, 648] on button "結帳" at bounding box center [1041, 663] width 75 height 42
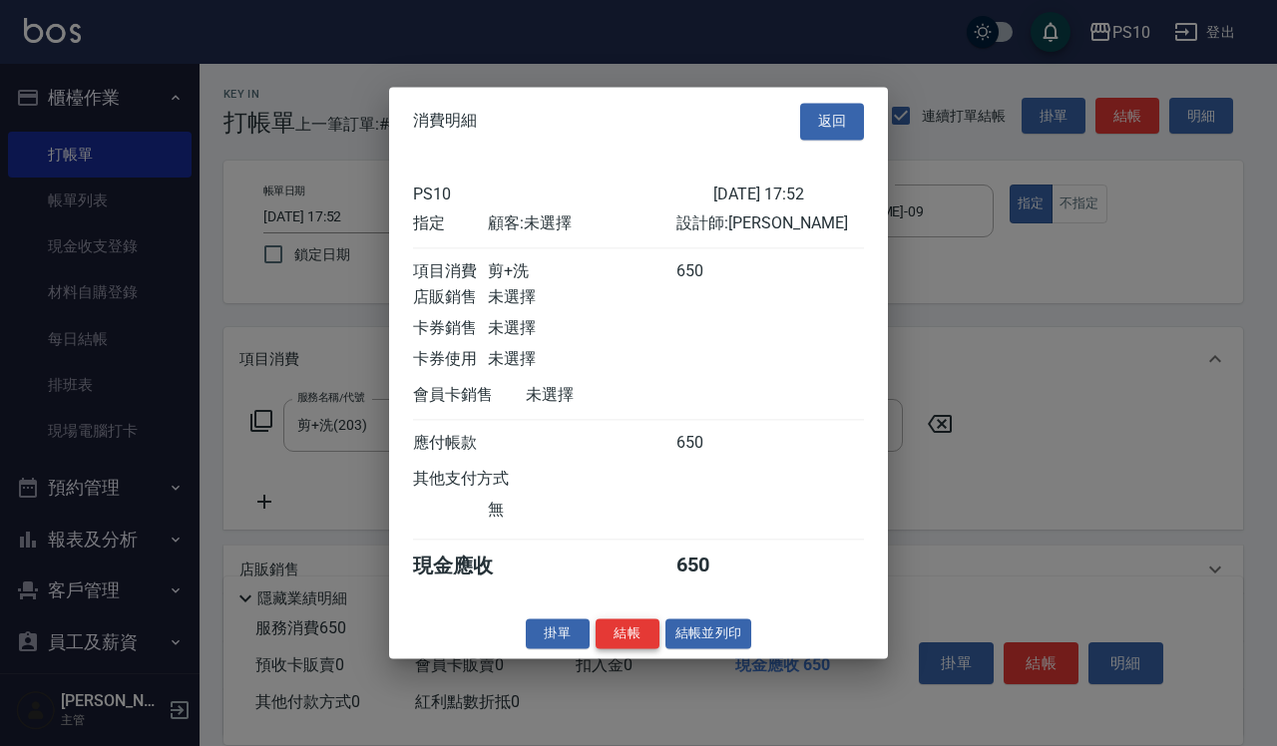
click at [628, 649] on button "結帳" at bounding box center [628, 633] width 64 height 31
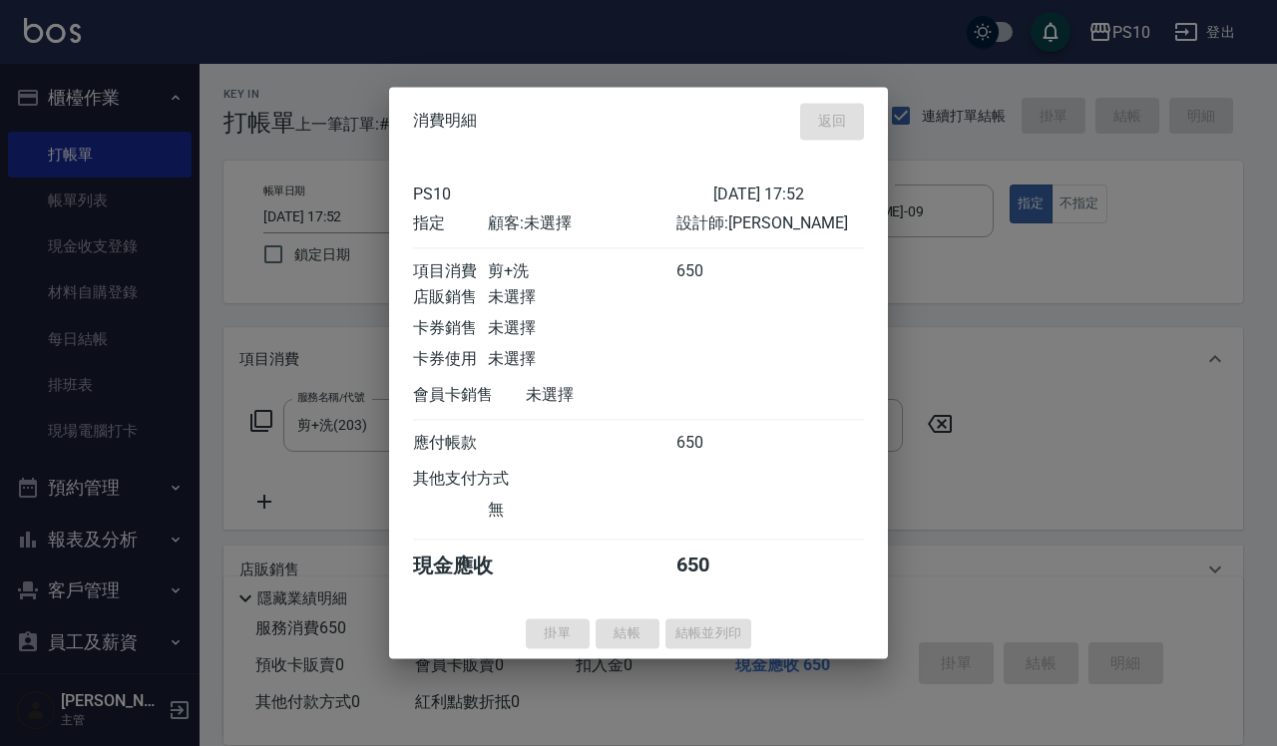
type input "[DATE] 17:53"
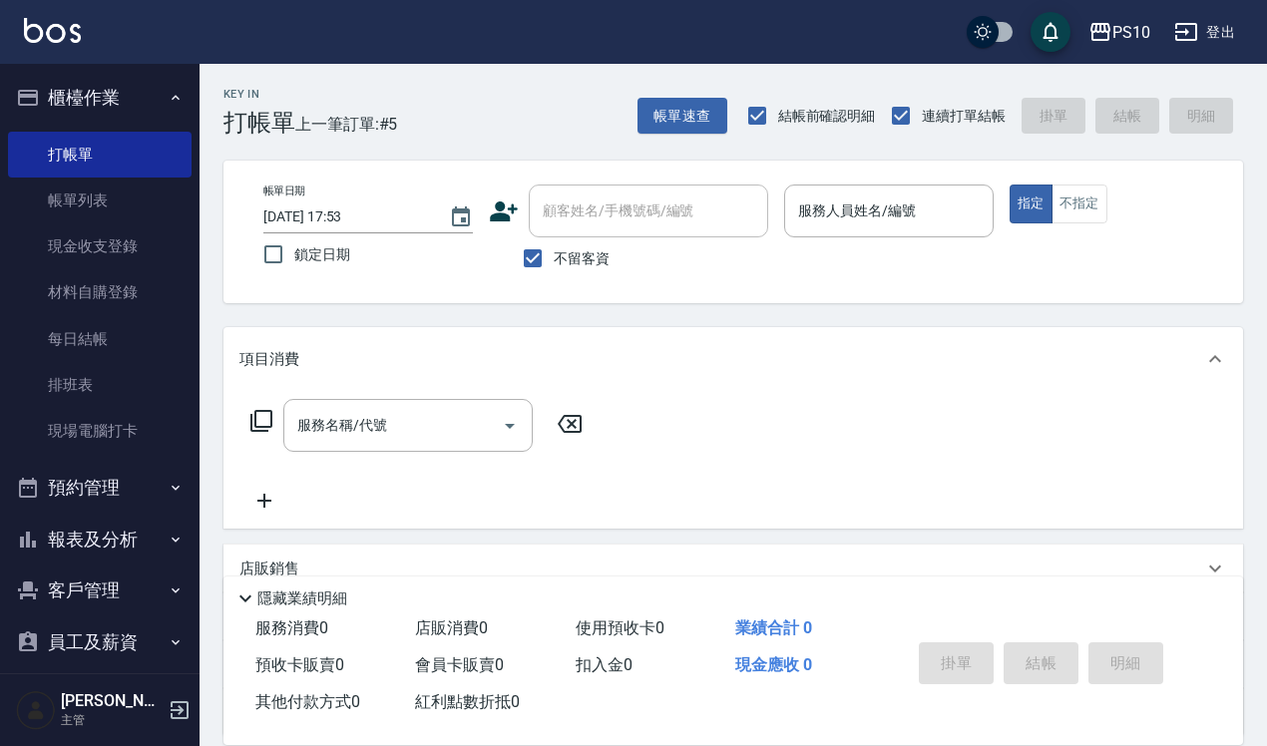
click at [875, 250] on p at bounding box center [888, 247] width 209 height 21
